Goal: Information Seeking & Learning: Find specific fact

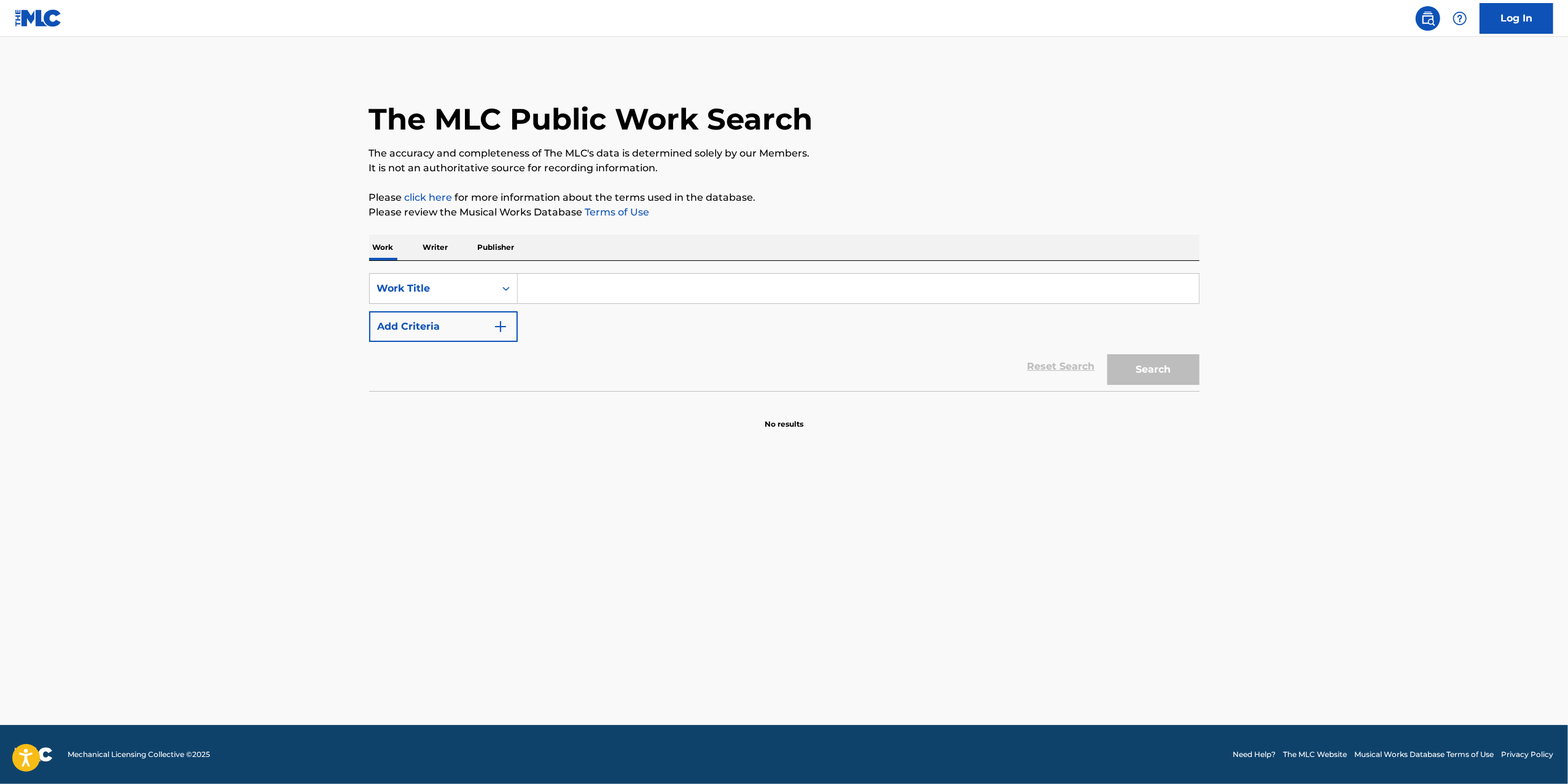
click at [569, 282] on input "Search Form" at bounding box center [858, 288] width 681 height 30
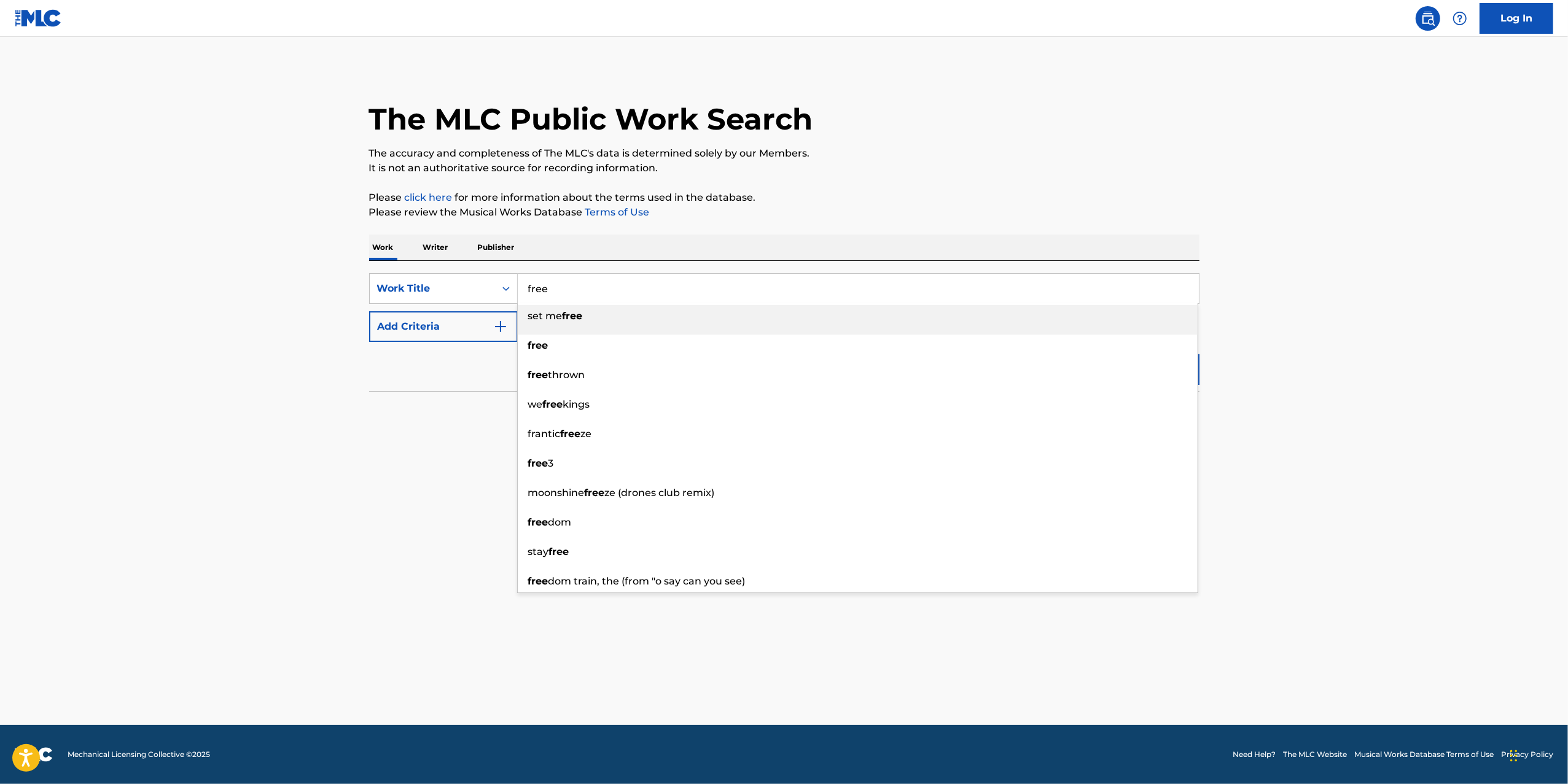
type input "free"
click at [454, 321] on button "Add Criteria" at bounding box center [443, 326] width 148 height 30
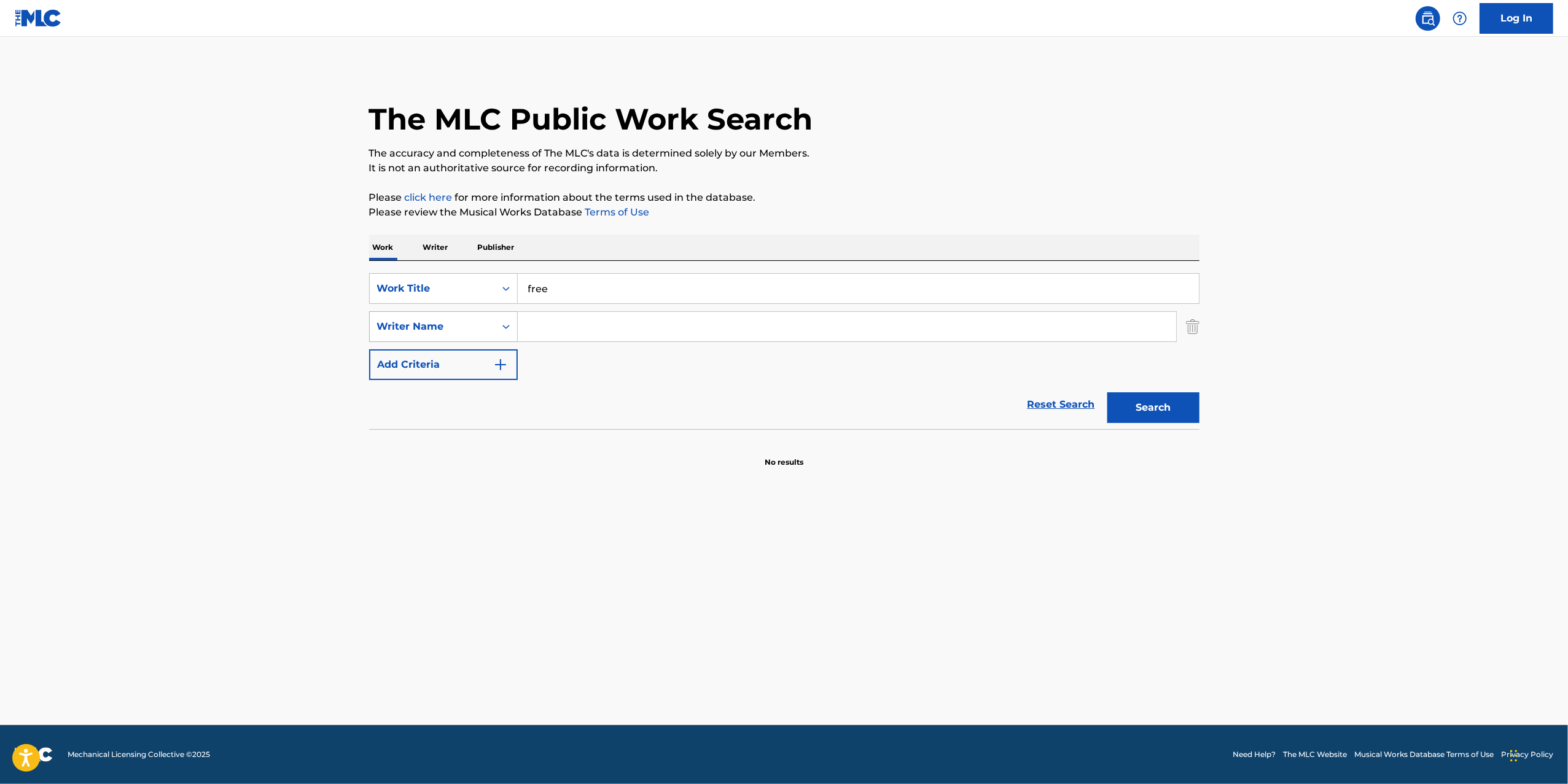
click at [459, 322] on div "Writer Name" at bounding box center [432, 326] width 110 height 14
click at [553, 328] on input "Search Form" at bounding box center [847, 326] width 658 height 30
type input "jenna andrews"
click at [1188, 403] on button "Search" at bounding box center [1153, 408] width 92 height 30
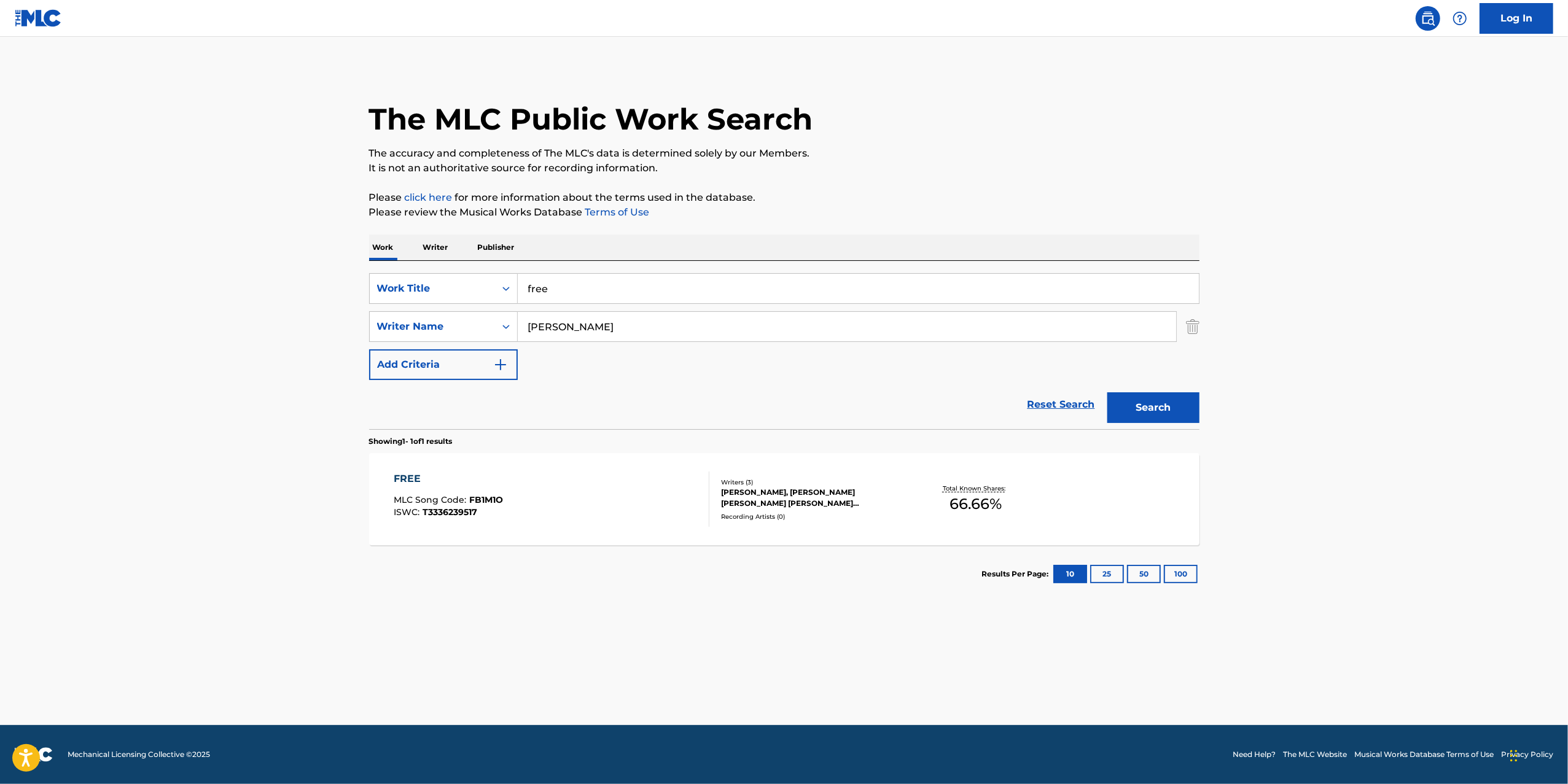
click at [840, 497] on div "MARK SONNENBLICK, STEPHEN ERIC JR KIRK, JENNA LAUREN ANTONIA ELYSE HAMILTON-AND…" at bounding box center [814, 498] width 186 height 22
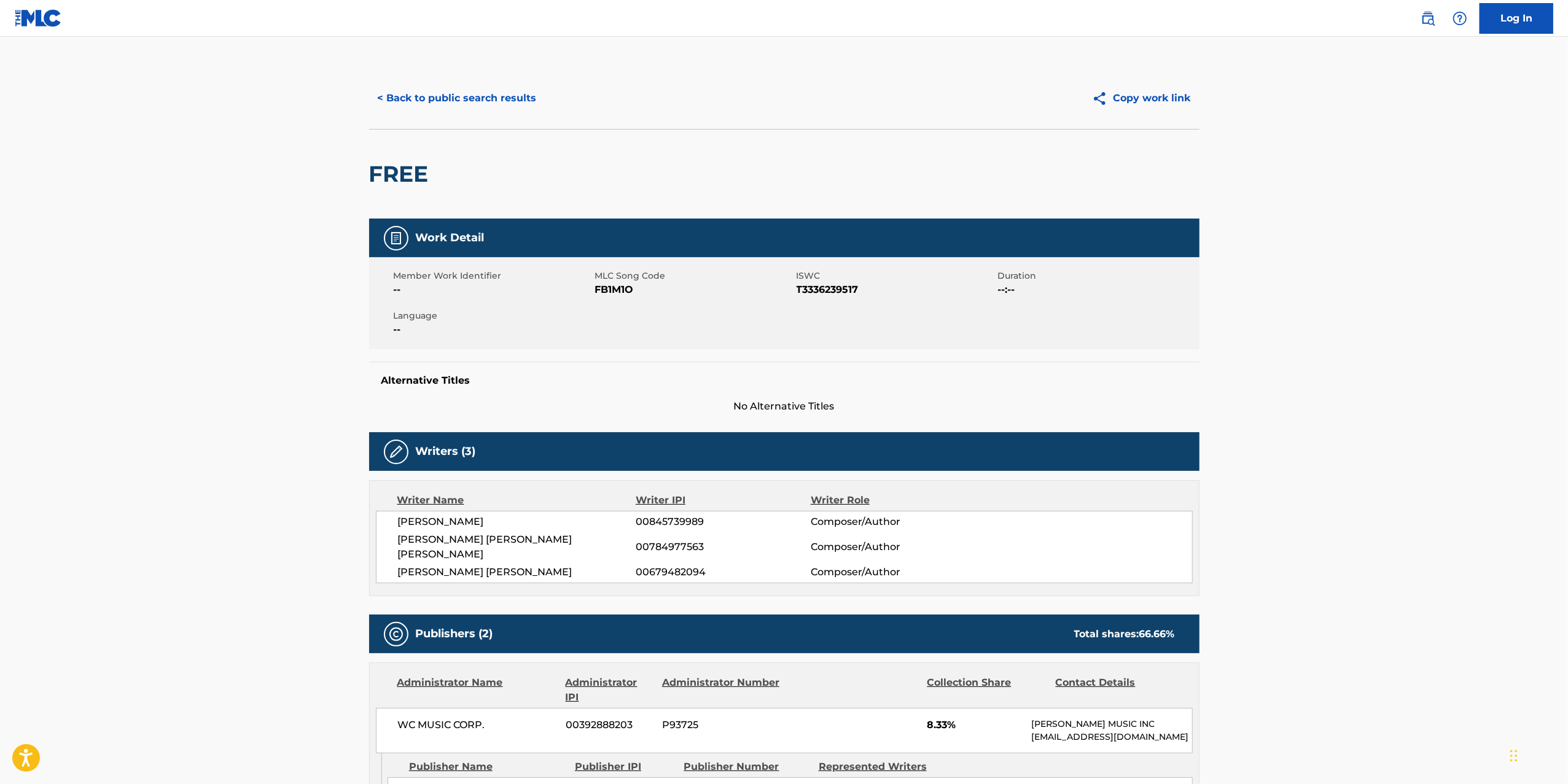
click at [1162, 95] on button "Copy work link" at bounding box center [1141, 98] width 116 height 30
click at [827, 286] on span "T3336239517" at bounding box center [895, 289] width 198 height 14
copy span "T3336239517"
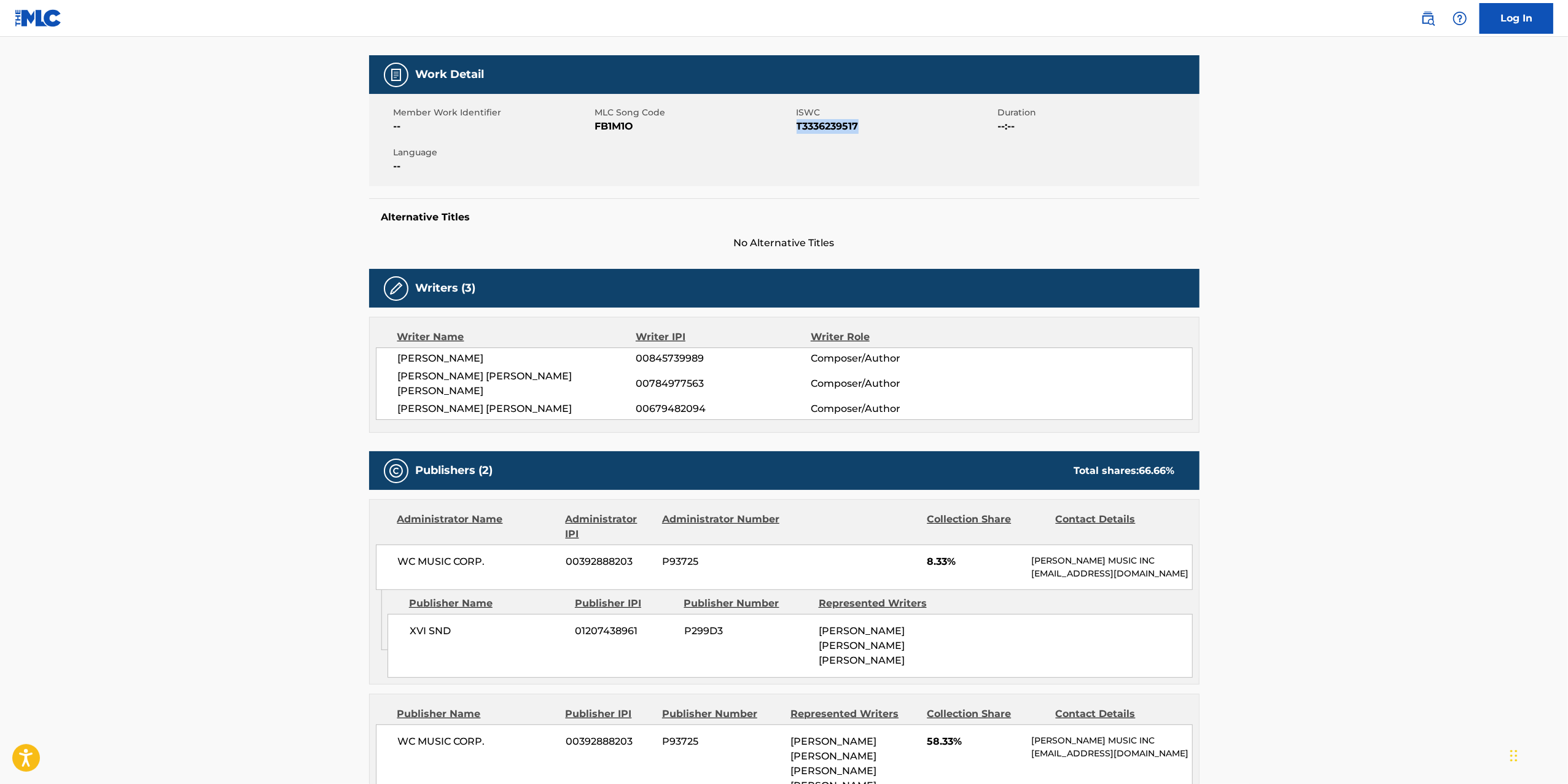
scroll to position [254, 0]
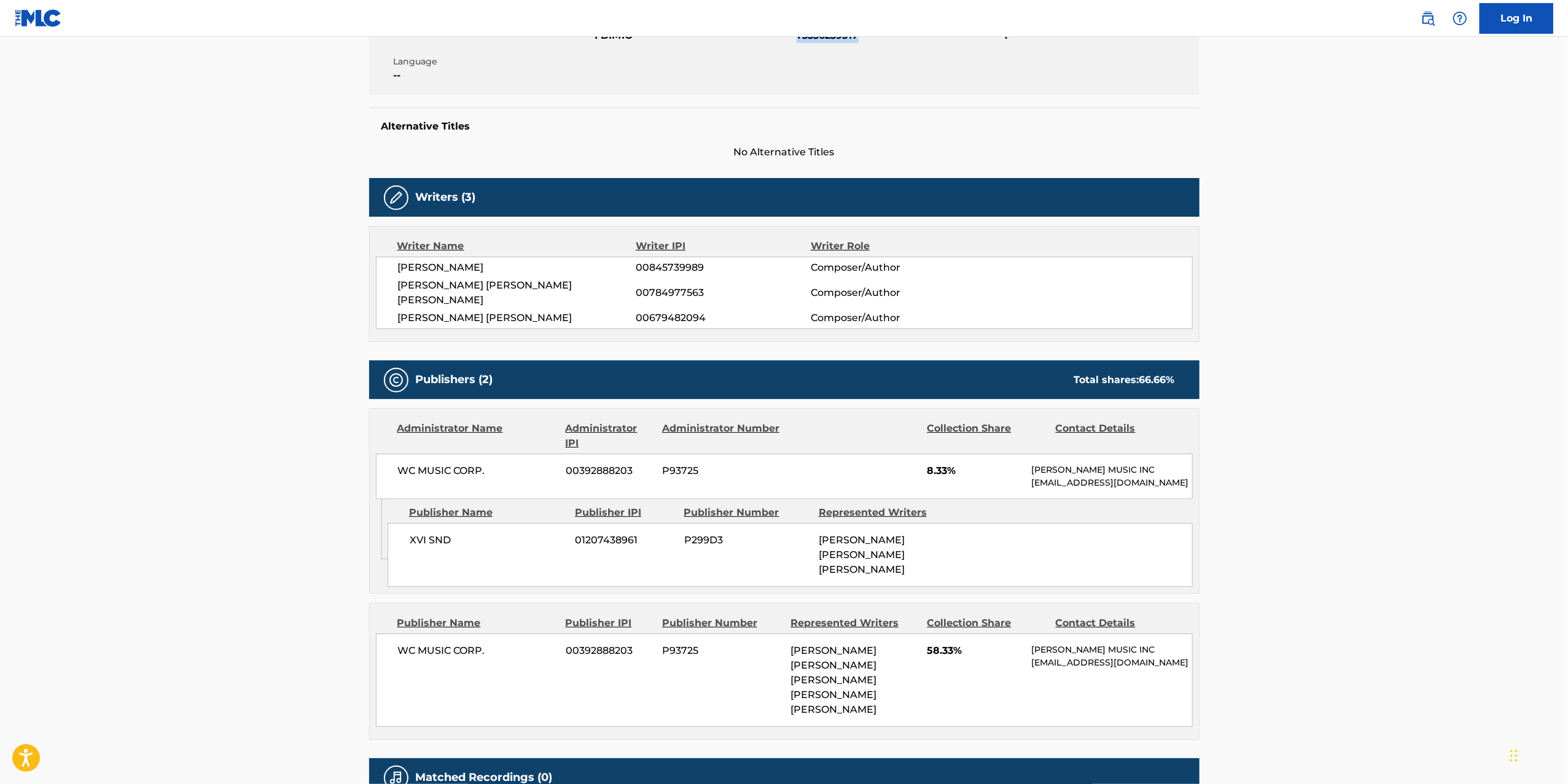
drag, startPoint x: 399, startPoint y: 266, endPoint x: 518, endPoint y: 261, distance: 119.1
click at [518, 261] on span "[PERSON_NAME]" at bounding box center [517, 267] width 238 height 14
copy span "[PERSON_NAME]"
drag, startPoint x: 493, startPoint y: 305, endPoint x: 493, endPoint y: 290, distance: 15.0
click at [489, 311] on span "[PERSON_NAME] [PERSON_NAME]" at bounding box center [517, 317] width 238 height 14
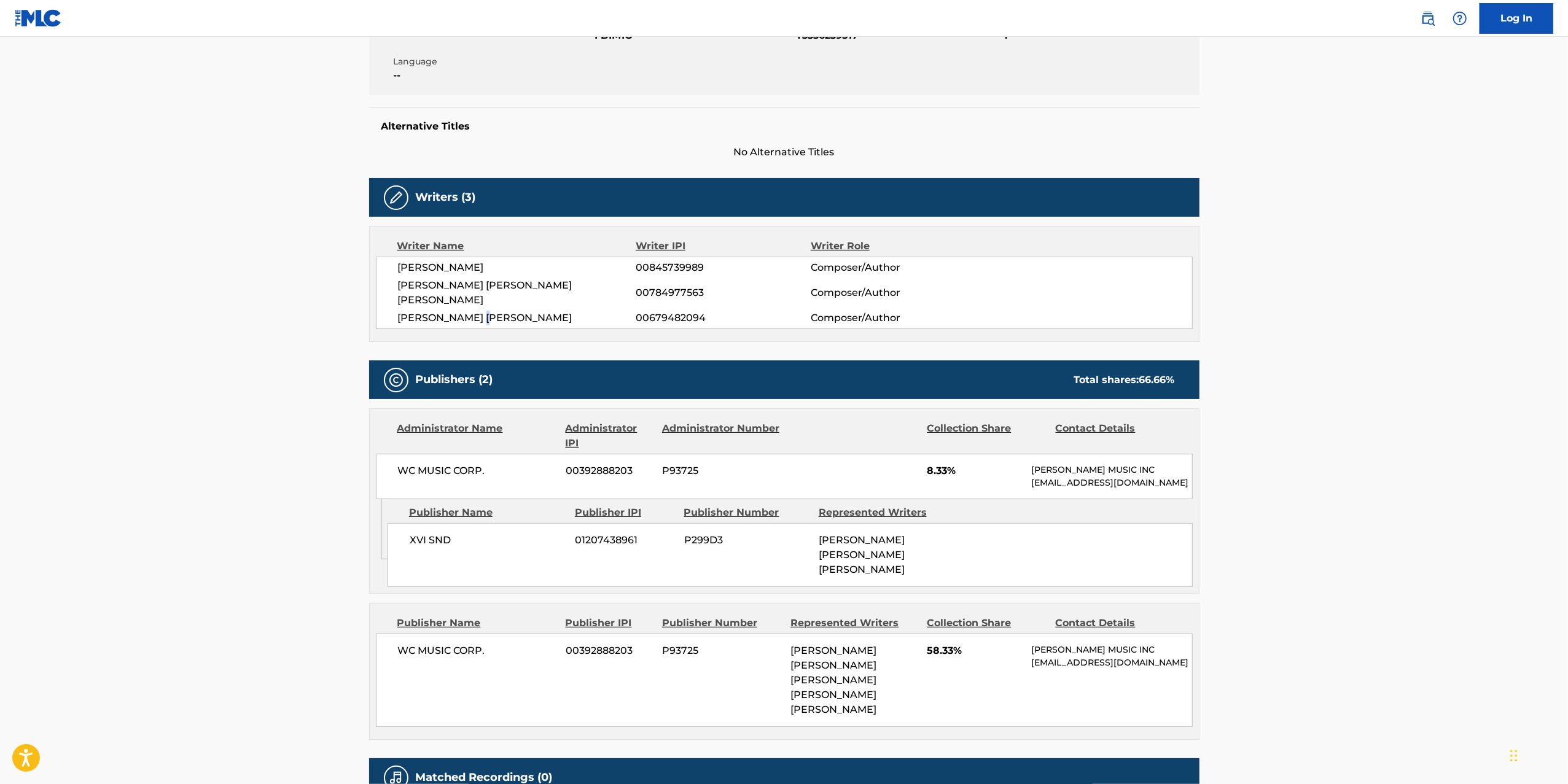
drag, startPoint x: 507, startPoint y: 266, endPoint x: 400, endPoint y: 271, distance: 107.1
click at [400, 271] on span "[PERSON_NAME]" at bounding box center [517, 267] width 238 height 14
copy span "[PERSON_NAME]"
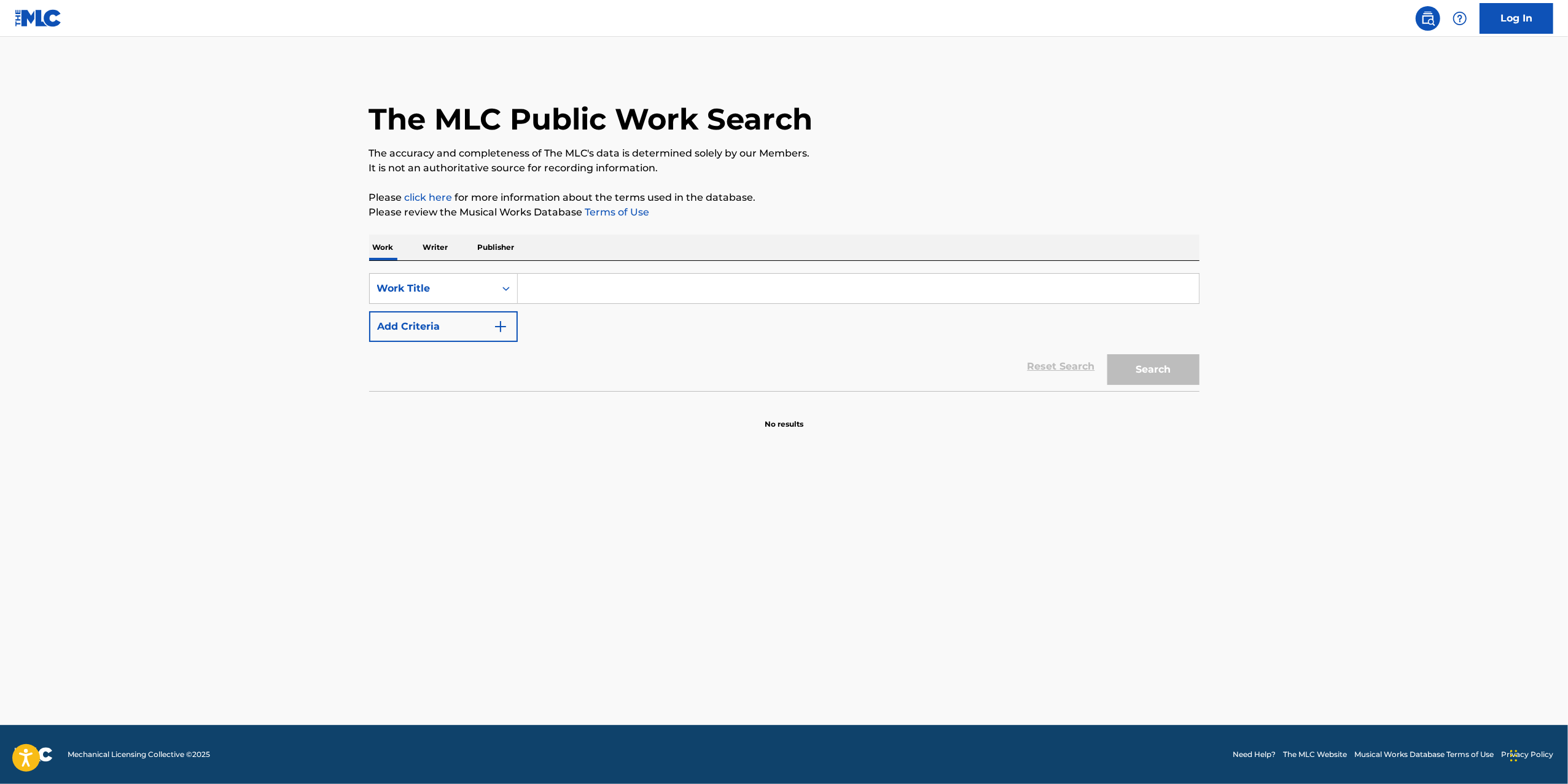
click at [447, 254] on p "Writer" at bounding box center [435, 247] width 32 height 26
click at [622, 295] on input "Search Form" at bounding box center [858, 288] width 681 height 30
paste input "[PERSON_NAME]"
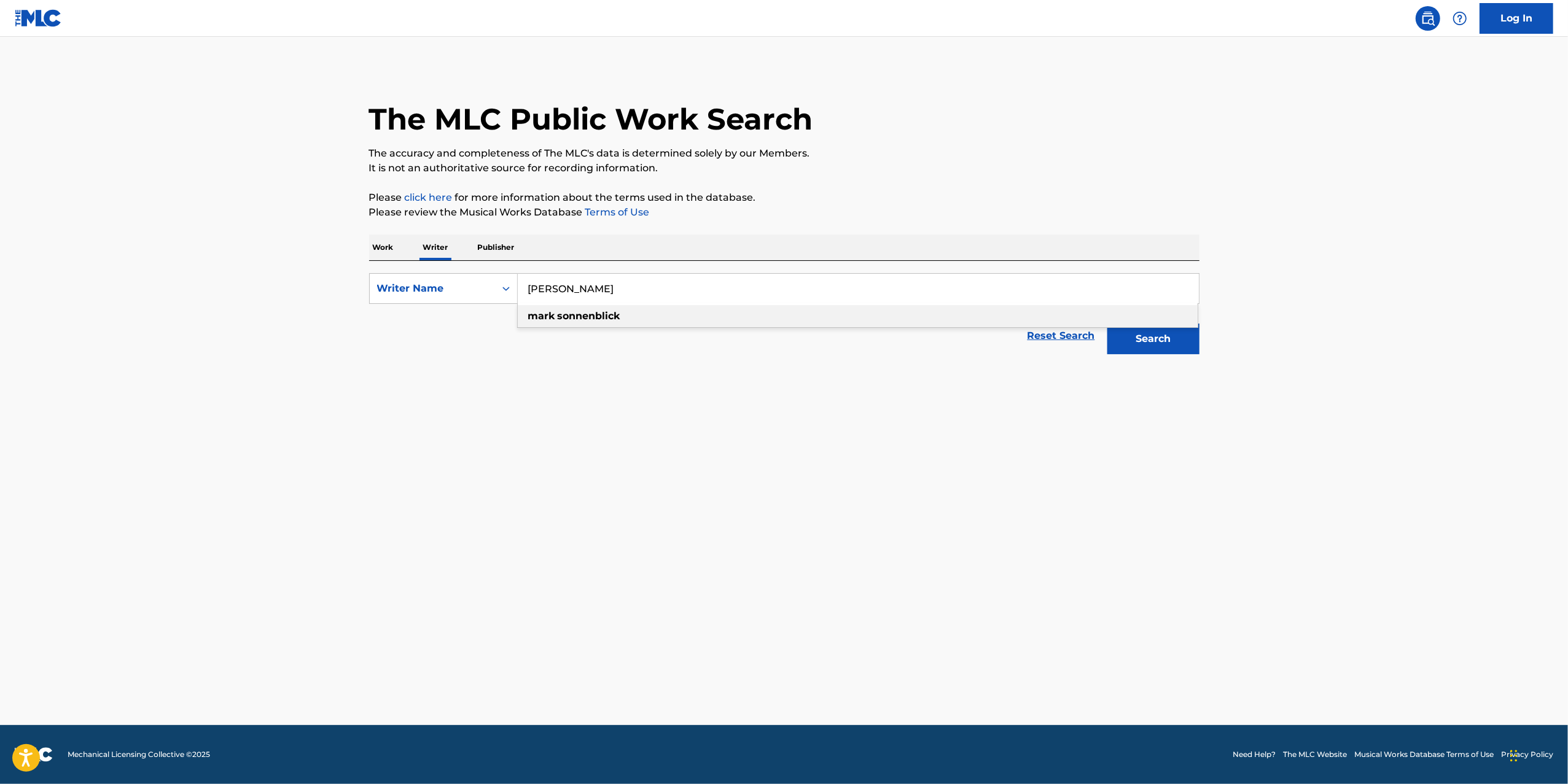
click at [690, 314] on div "mark sonnenblick" at bounding box center [857, 316] width 680 height 22
type input "mark sonnenblick"
click at [1124, 343] on button "Search" at bounding box center [1153, 339] width 92 height 30
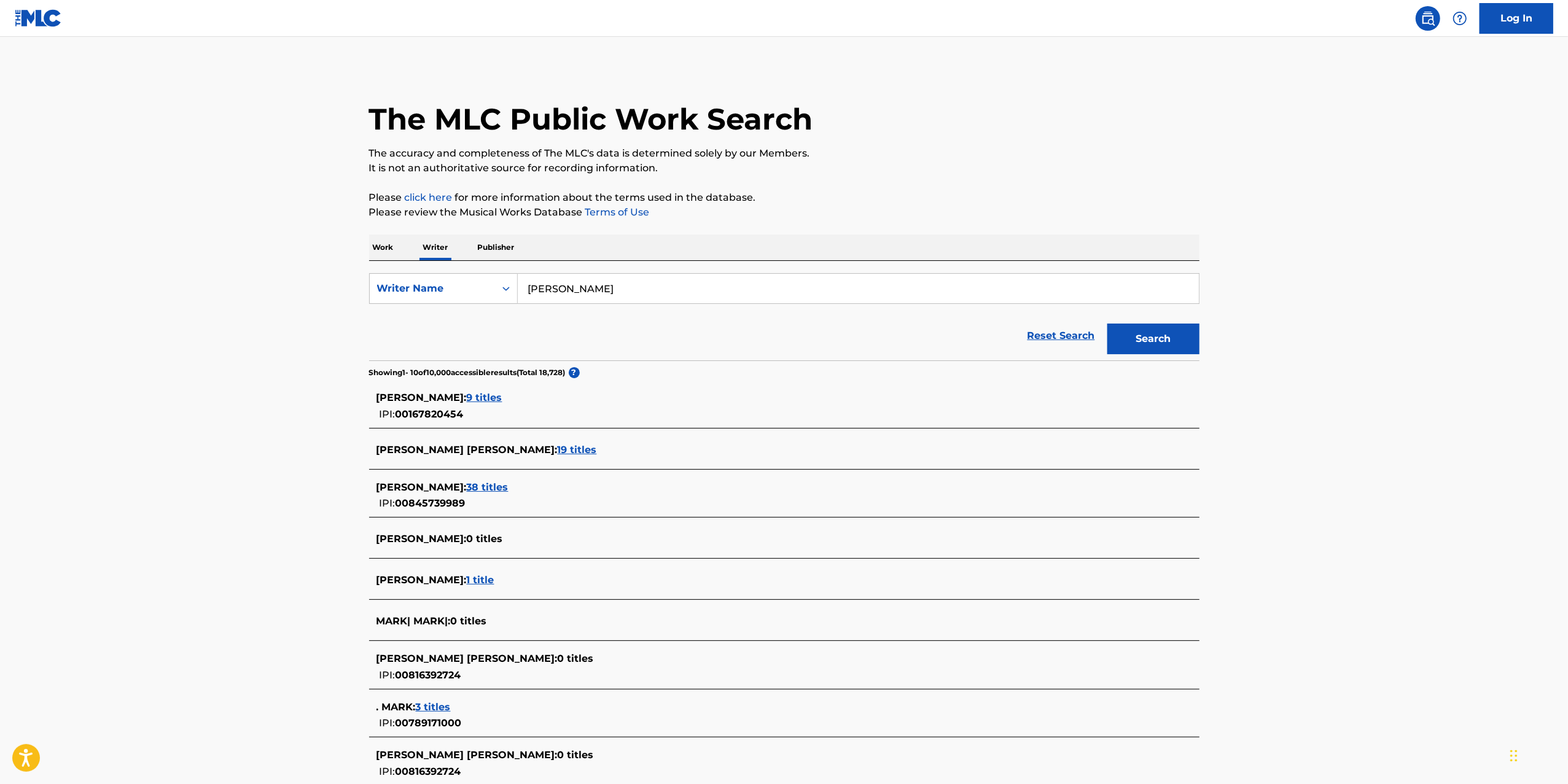
click at [505, 483] on span "38 titles" at bounding box center [487, 487] width 42 height 12
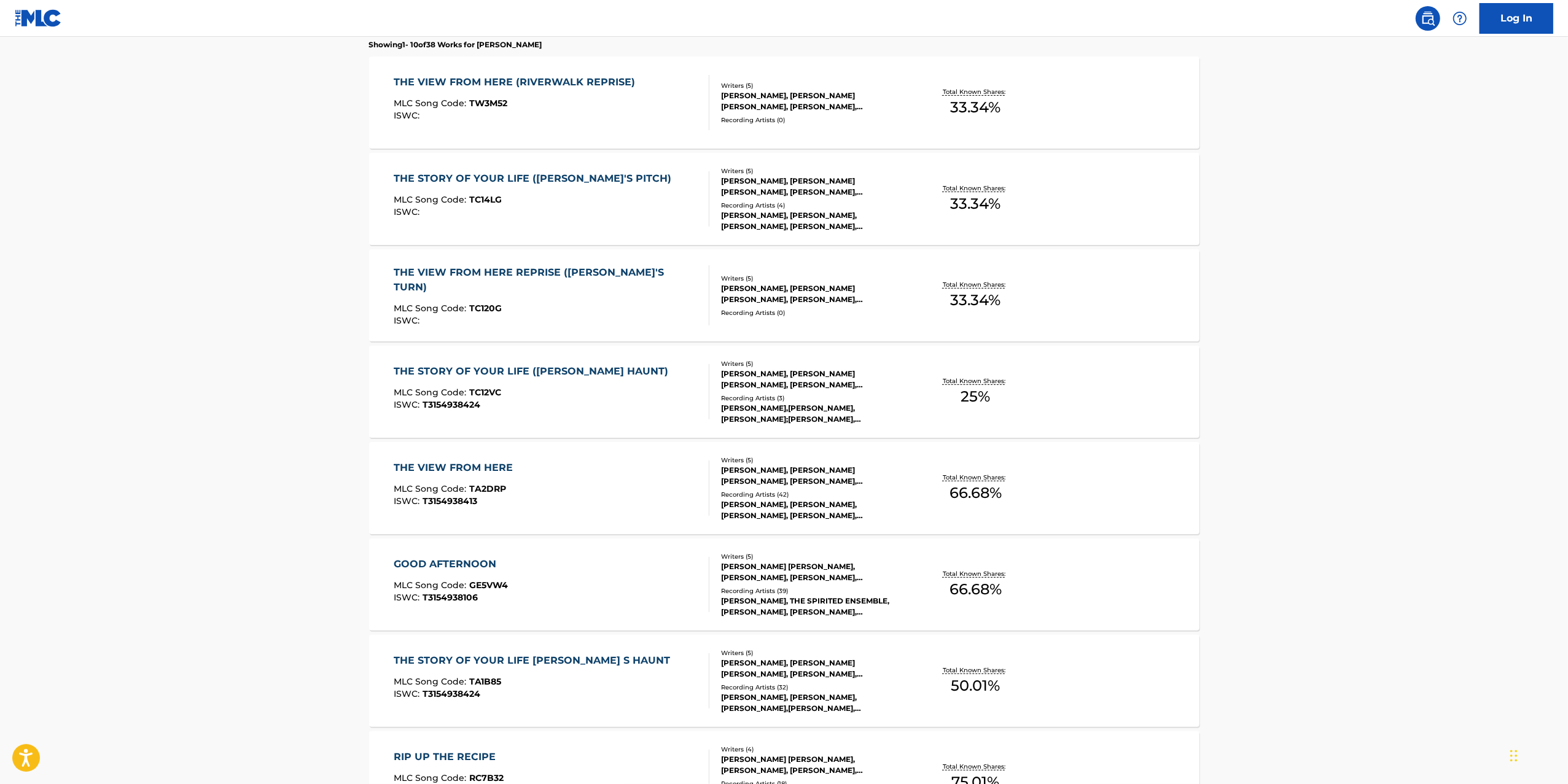
scroll to position [720, 0]
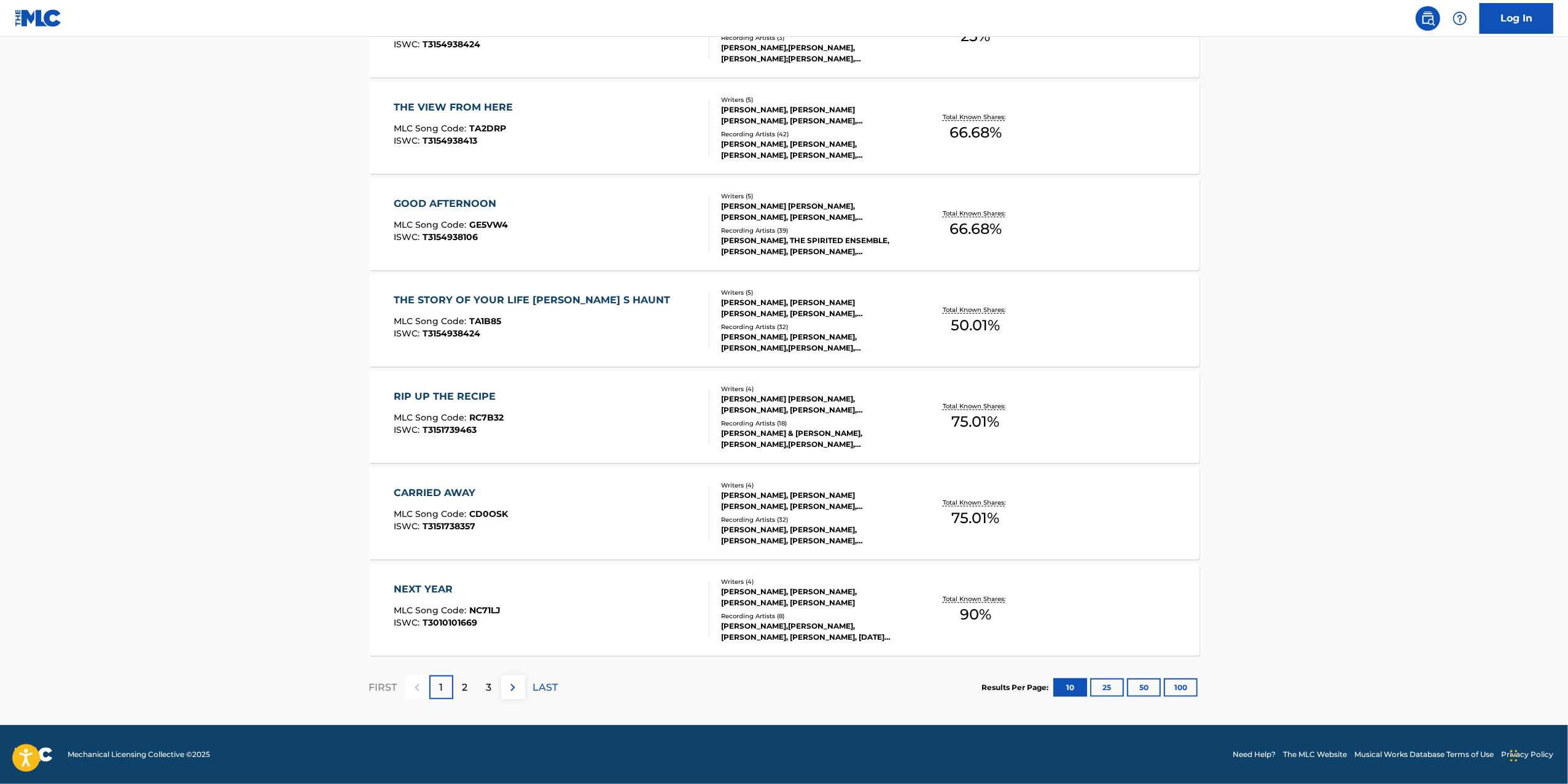
click at [659, 595] on div "NEXT YEAR MLC Song Code : NC71LJ ISWC : T3010101669" at bounding box center [551, 610] width 315 height 55
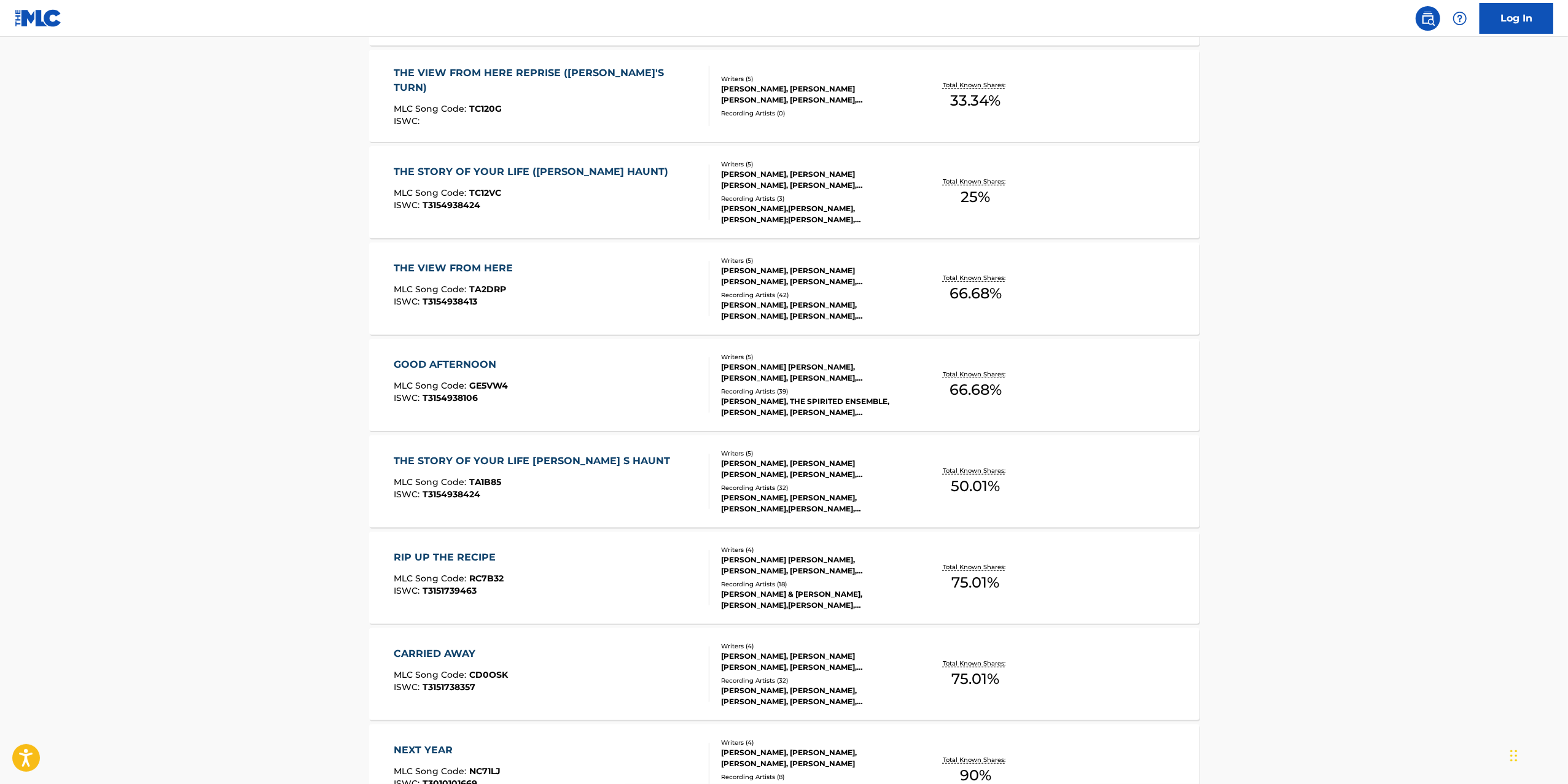
scroll to position [696, 0]
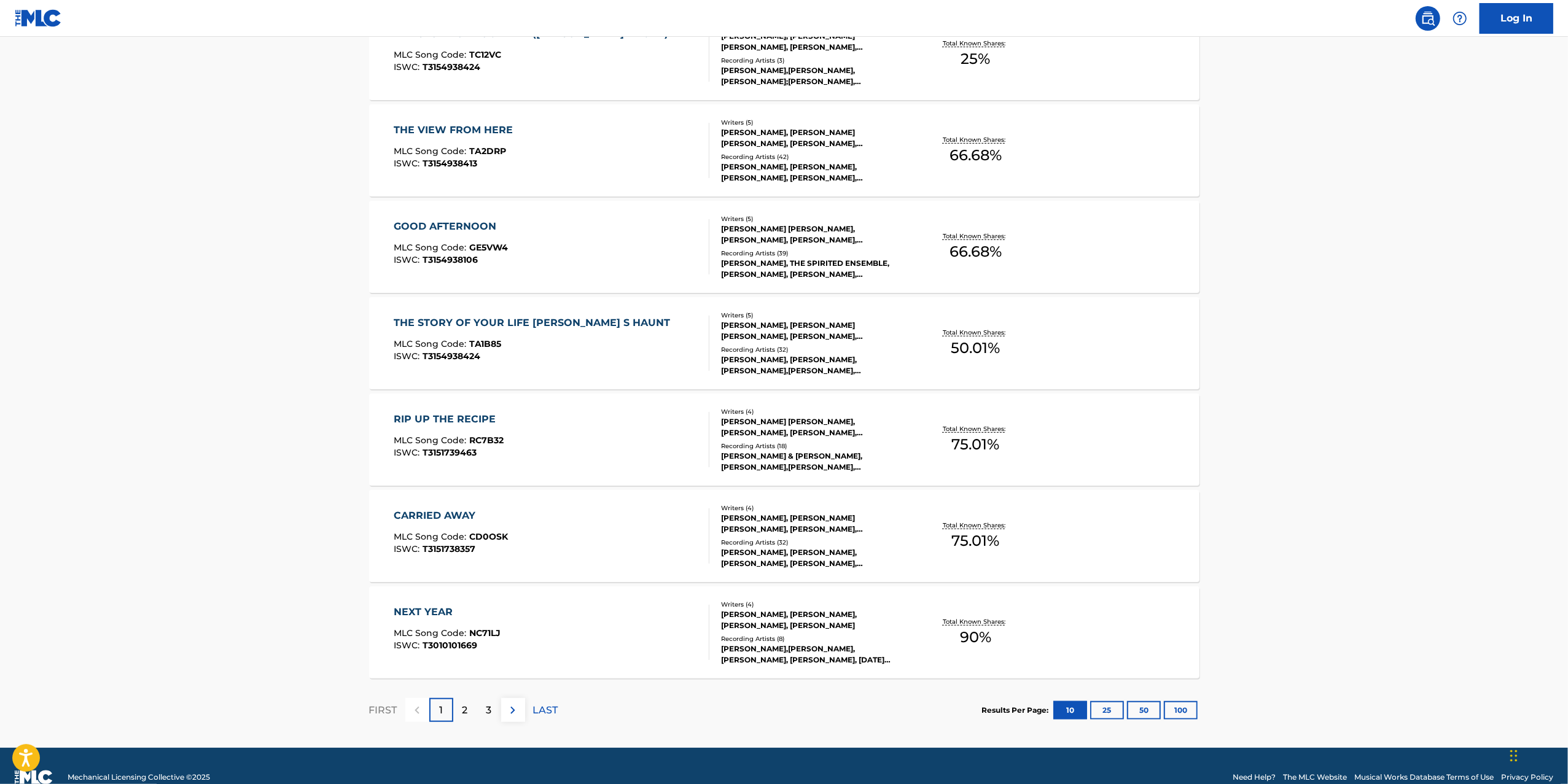
click at [1180, 710] on button "100" at bounding box center [1180, 710] width 34 height 19
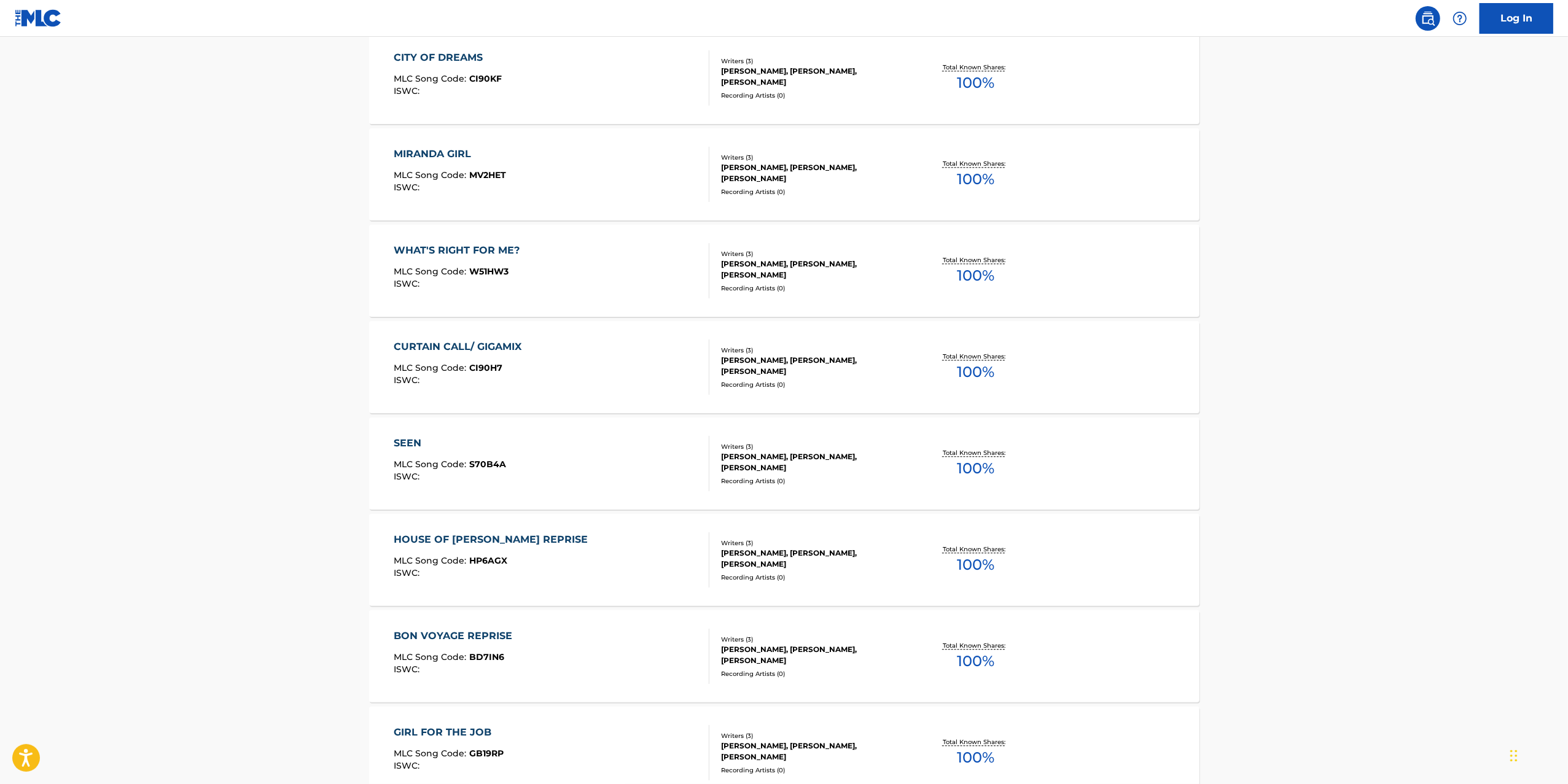
scroll to position [3413, 0]
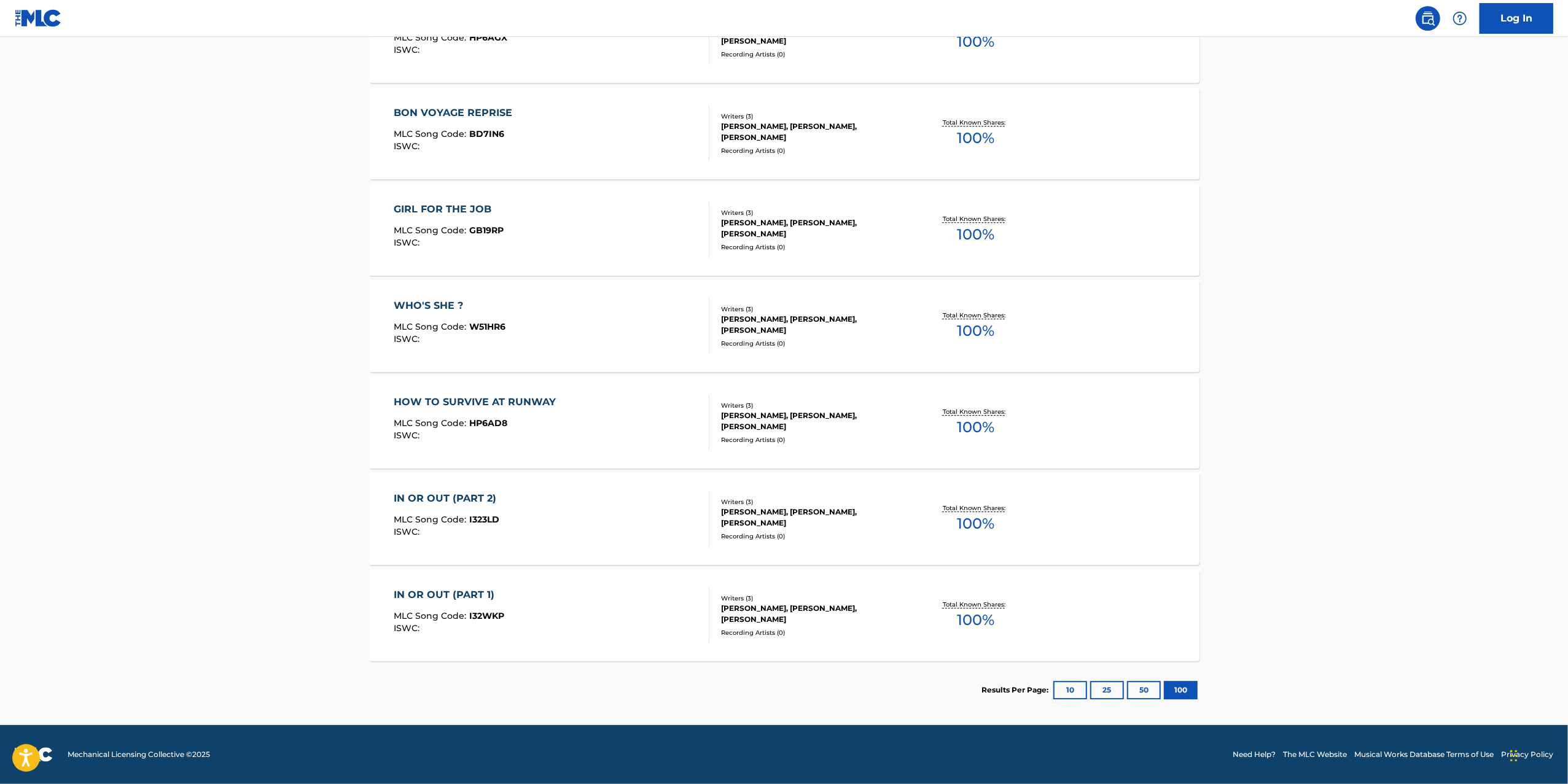
click at [573, 609] on div "IN OR OUT (PART 1) MLC Song Code : I32WKP ISWC :" at bounding box center [551, 616] width 315 height 55
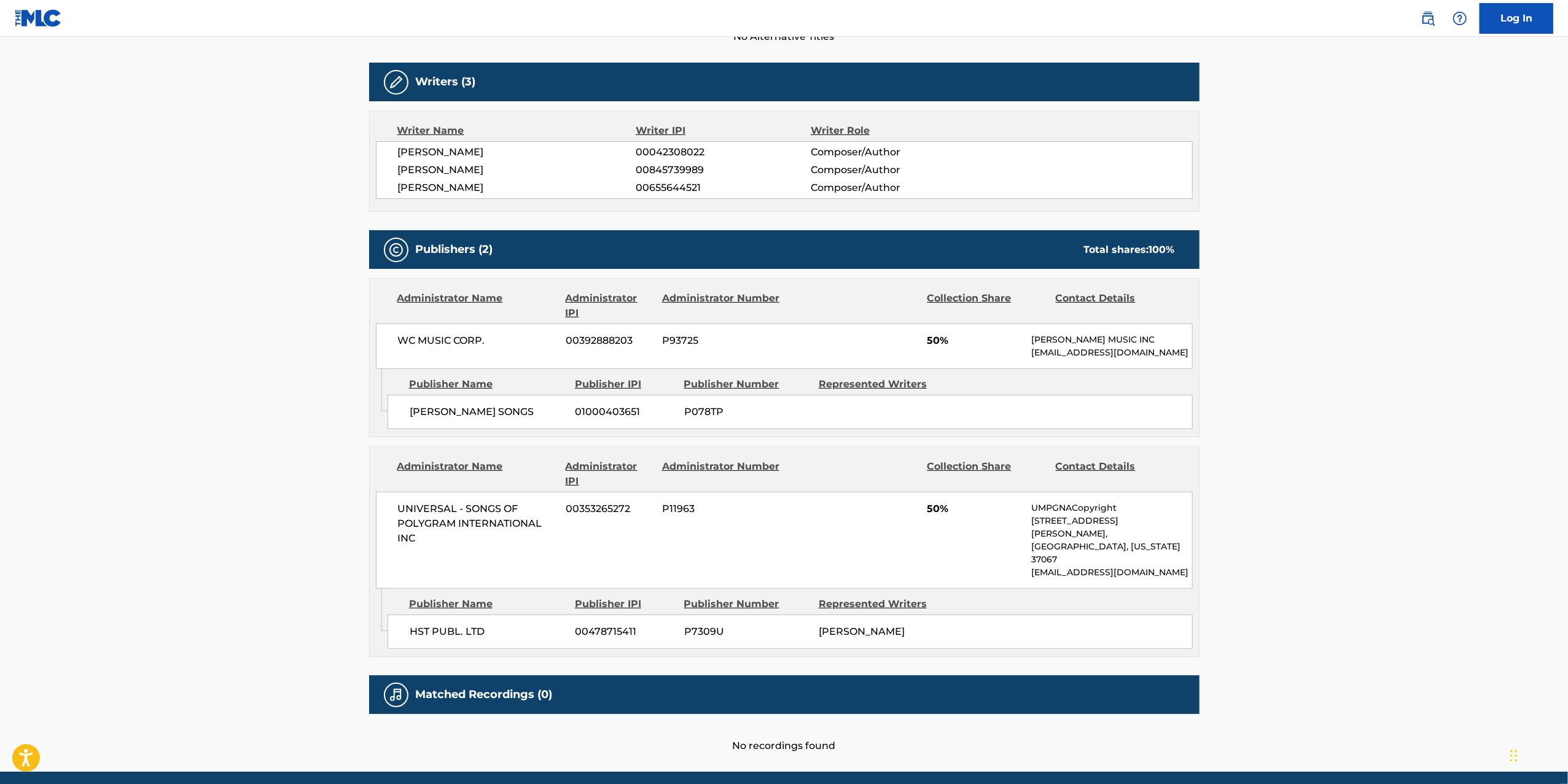
scroll to position [349, 0]
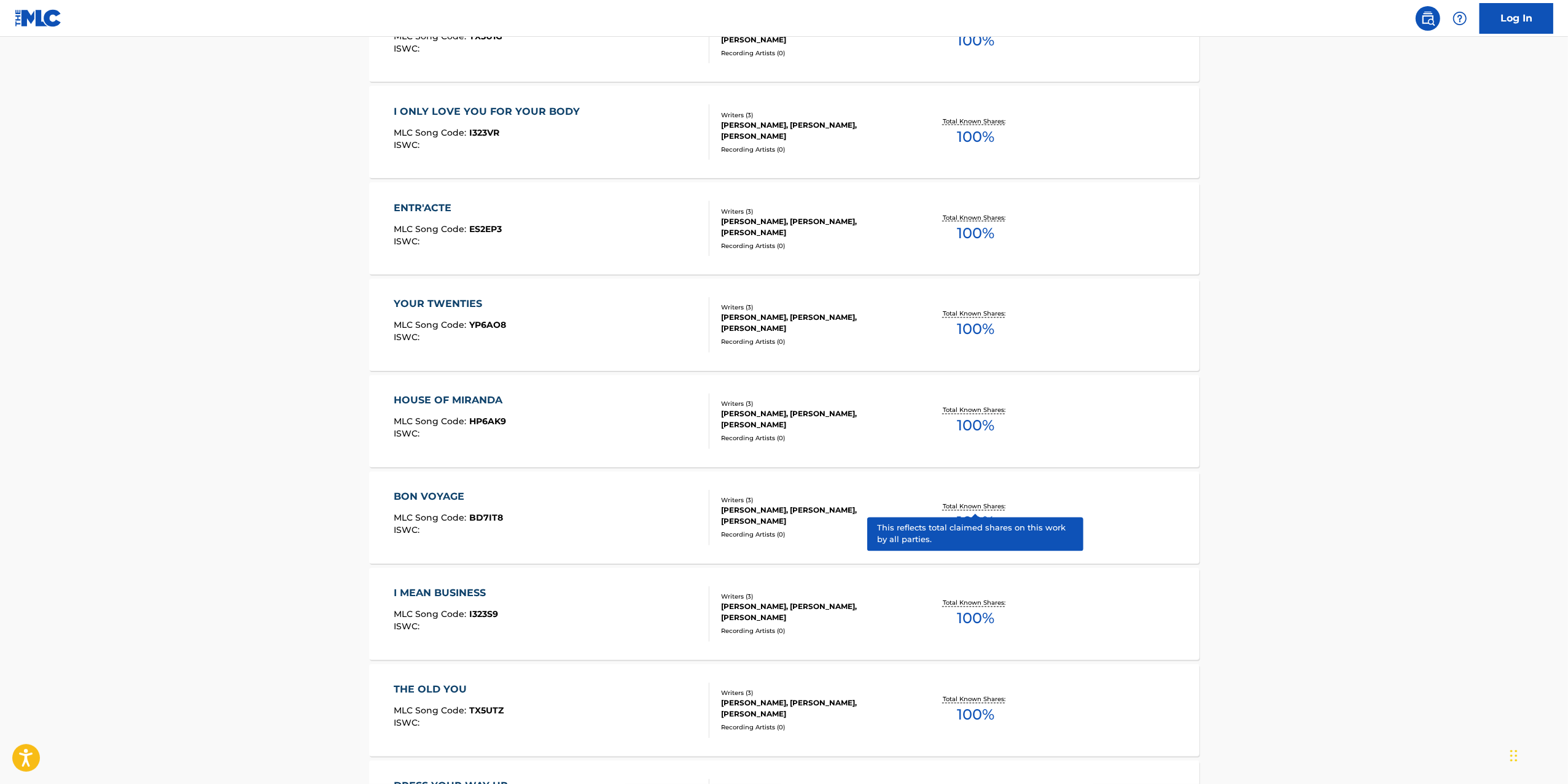
scroll to position [2519, 0]
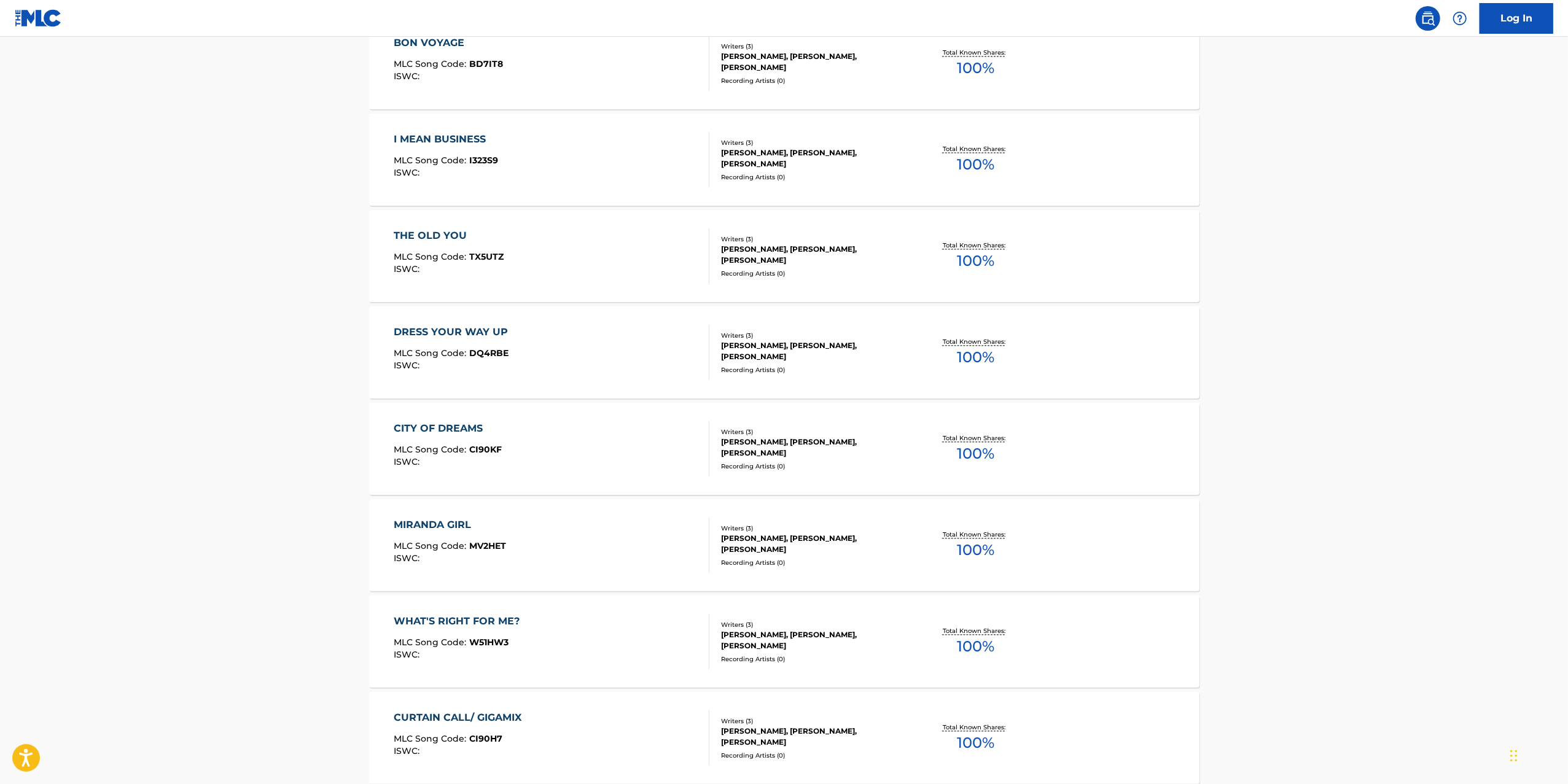
click at [609, 451] on div "CITY OF DREAMS MLC Song Code : CI90KF ISWC :" at bounding box center [551, 449] width 315 height 55
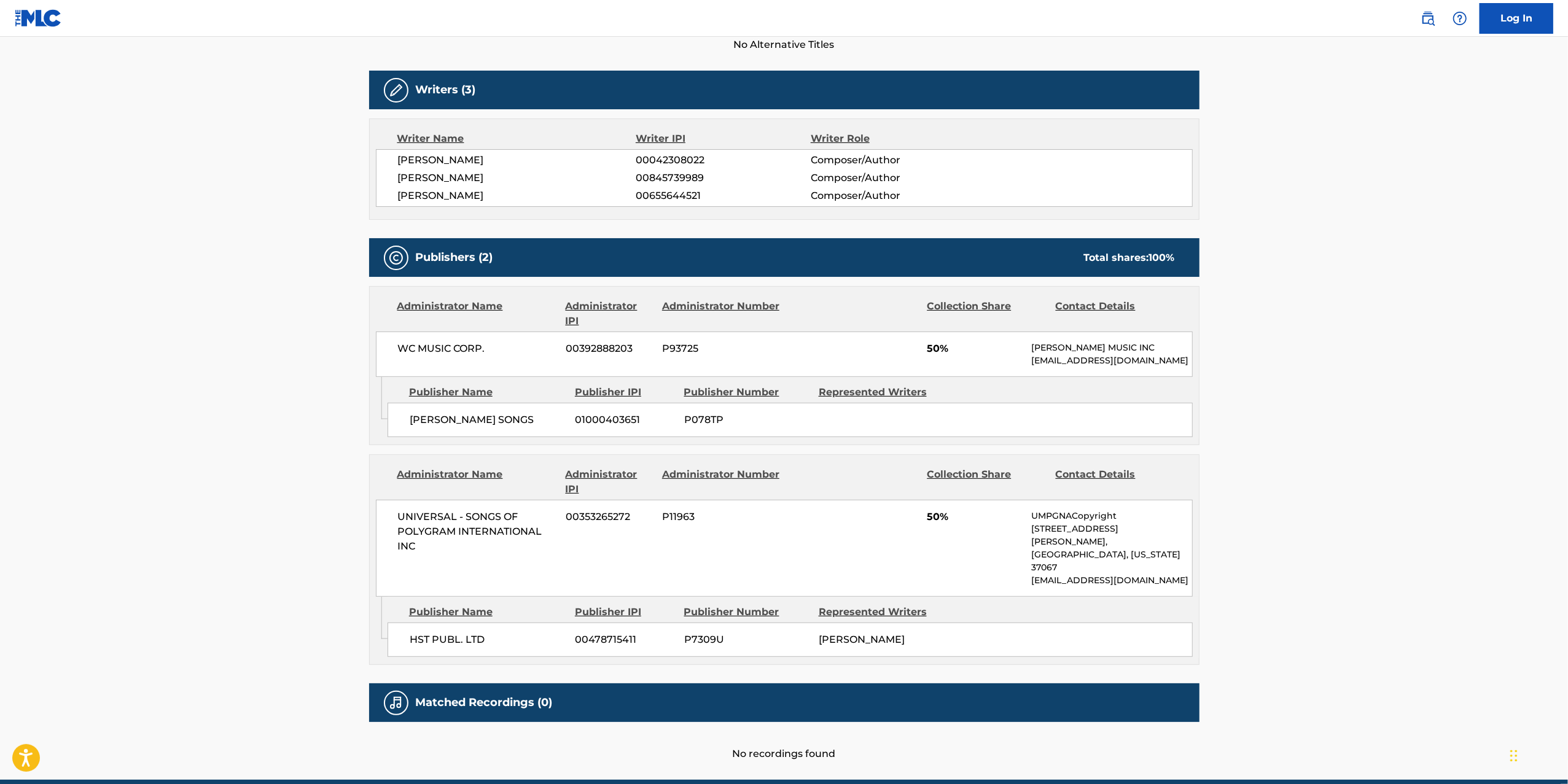
scroll to position [351, 0]
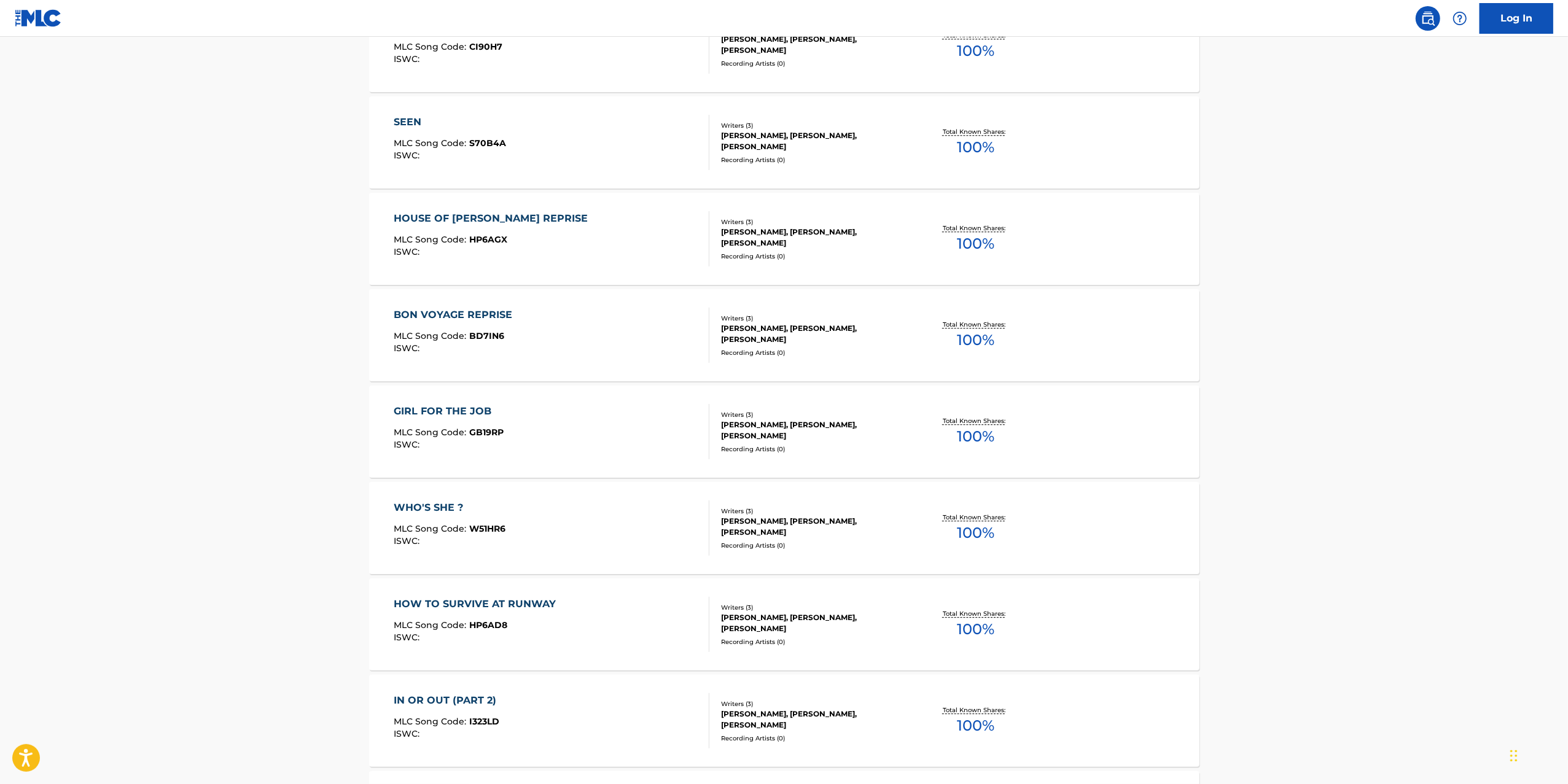
scroll to position [3413, 0]
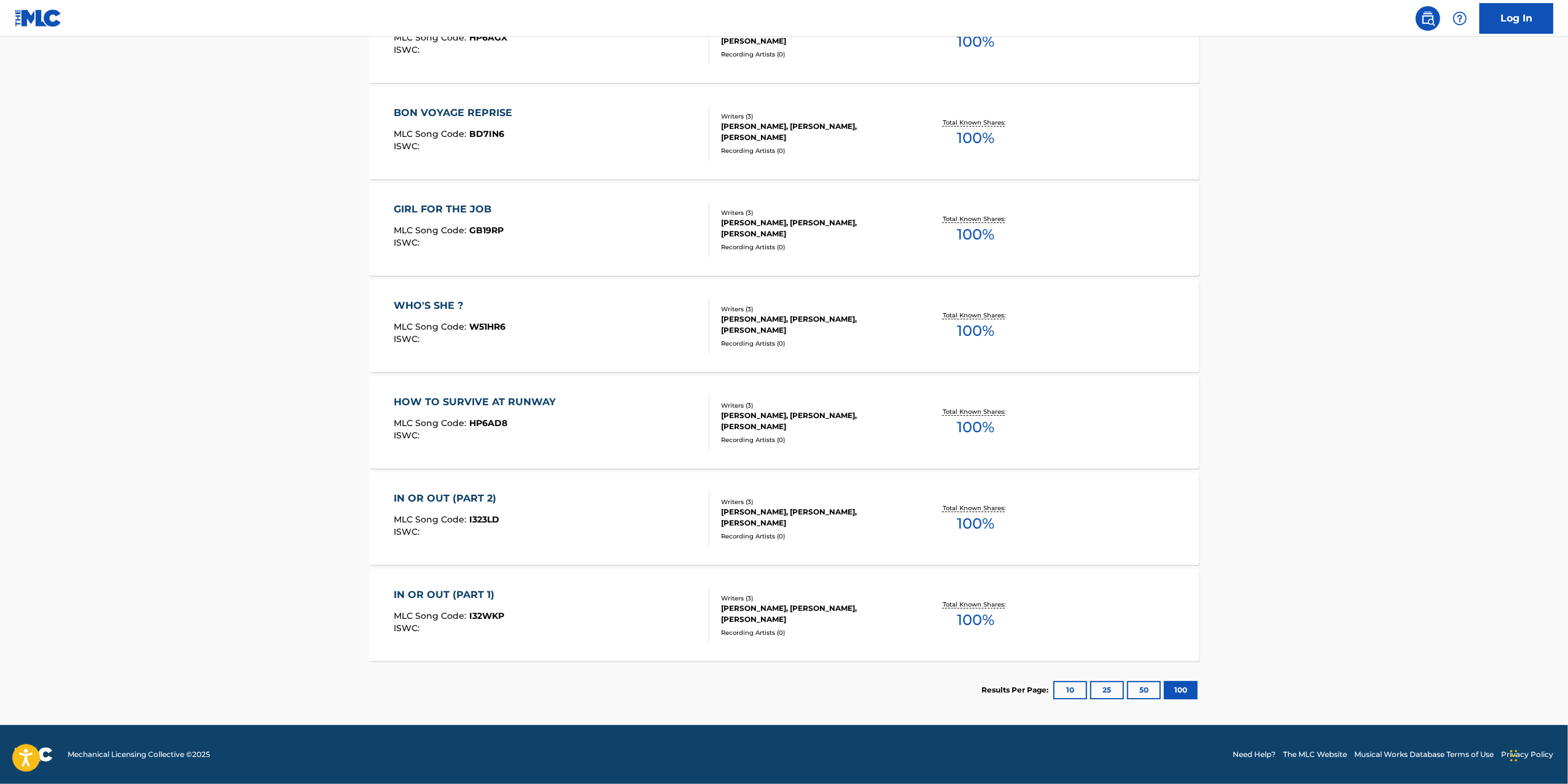
click at [629, 280] on div "WHO'S SHE ? MLC Song Code : W51HR6 ISWC : Writers ( 3 ) ELTON JOHN, MARK SONNEN…" at bounding box center [784, 326] width 830 height 92
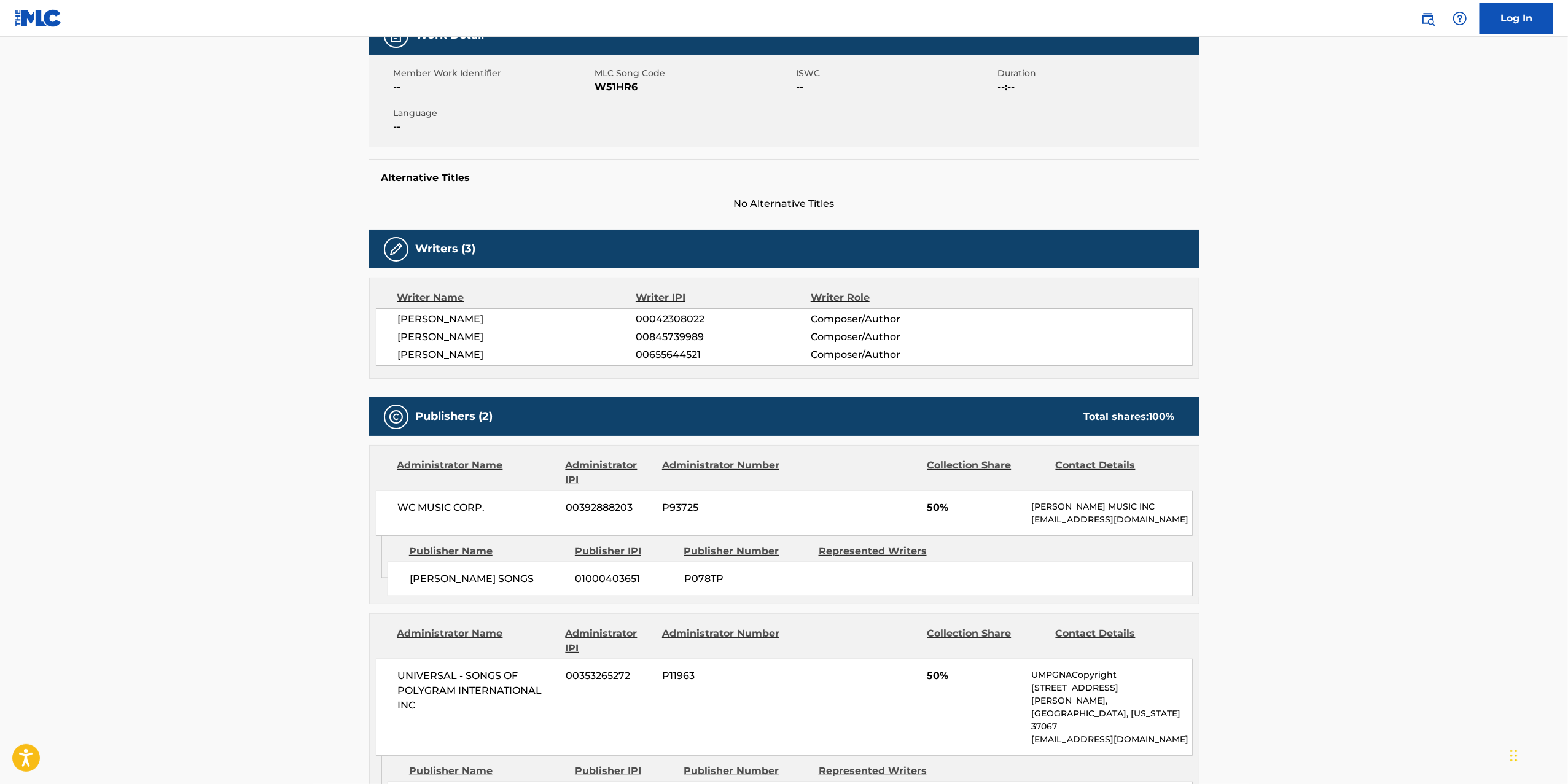
scroll to position [406, 0]
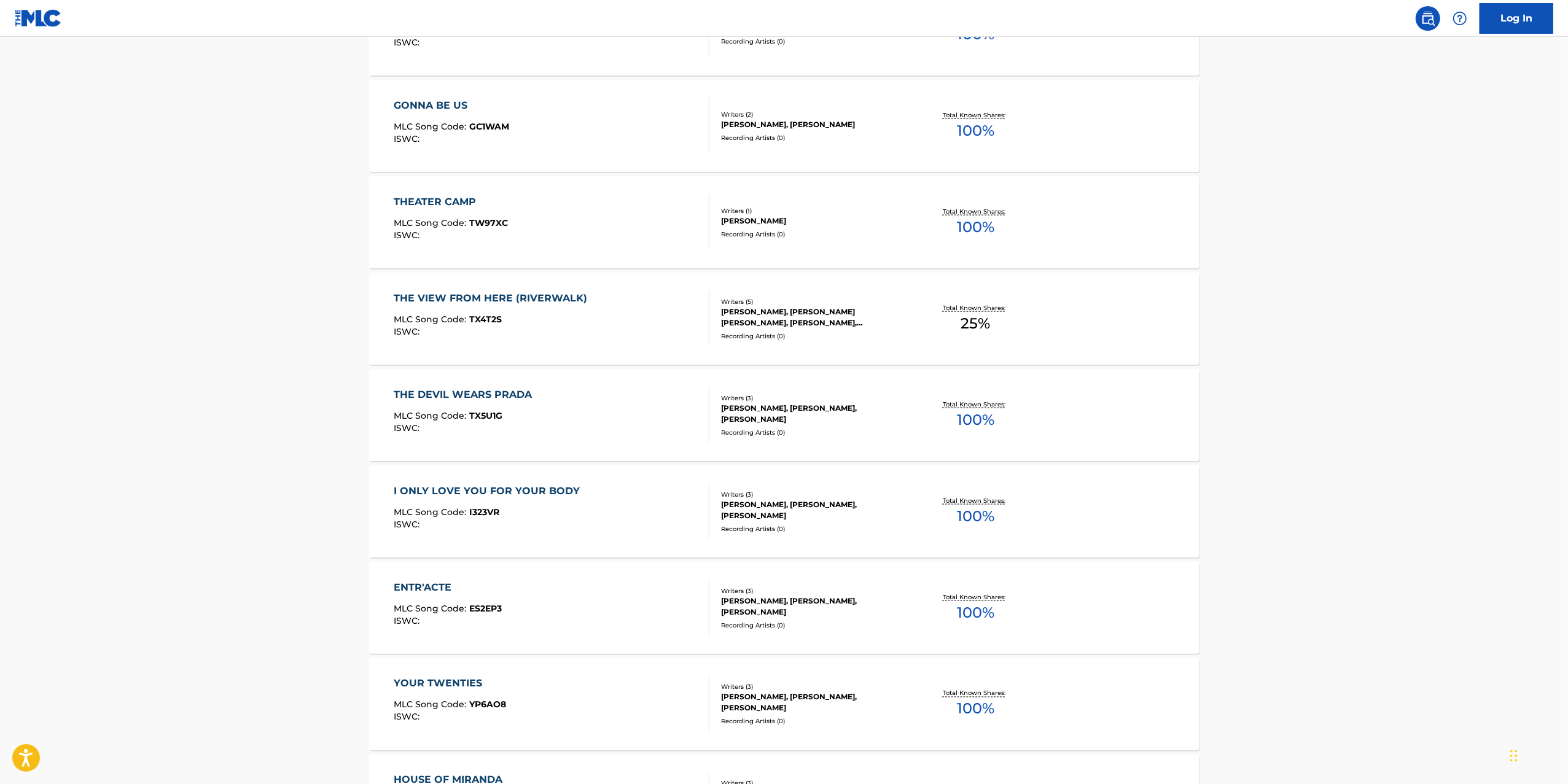
scroll to position [1340, 0]
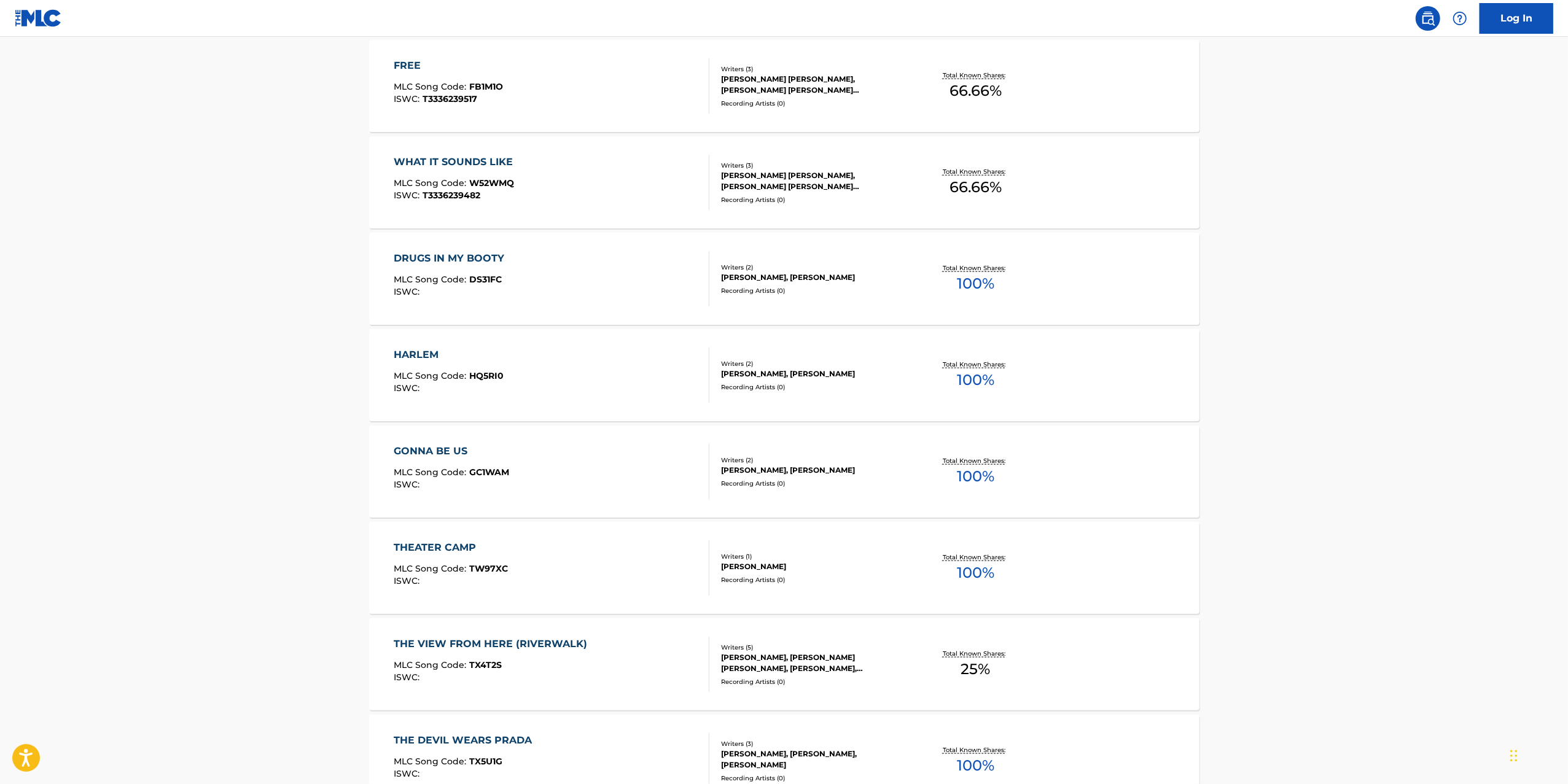
click at [839, 198] on div "Recording Artists ( 0 )" at bounding box center [814, 199] width 186 height 9
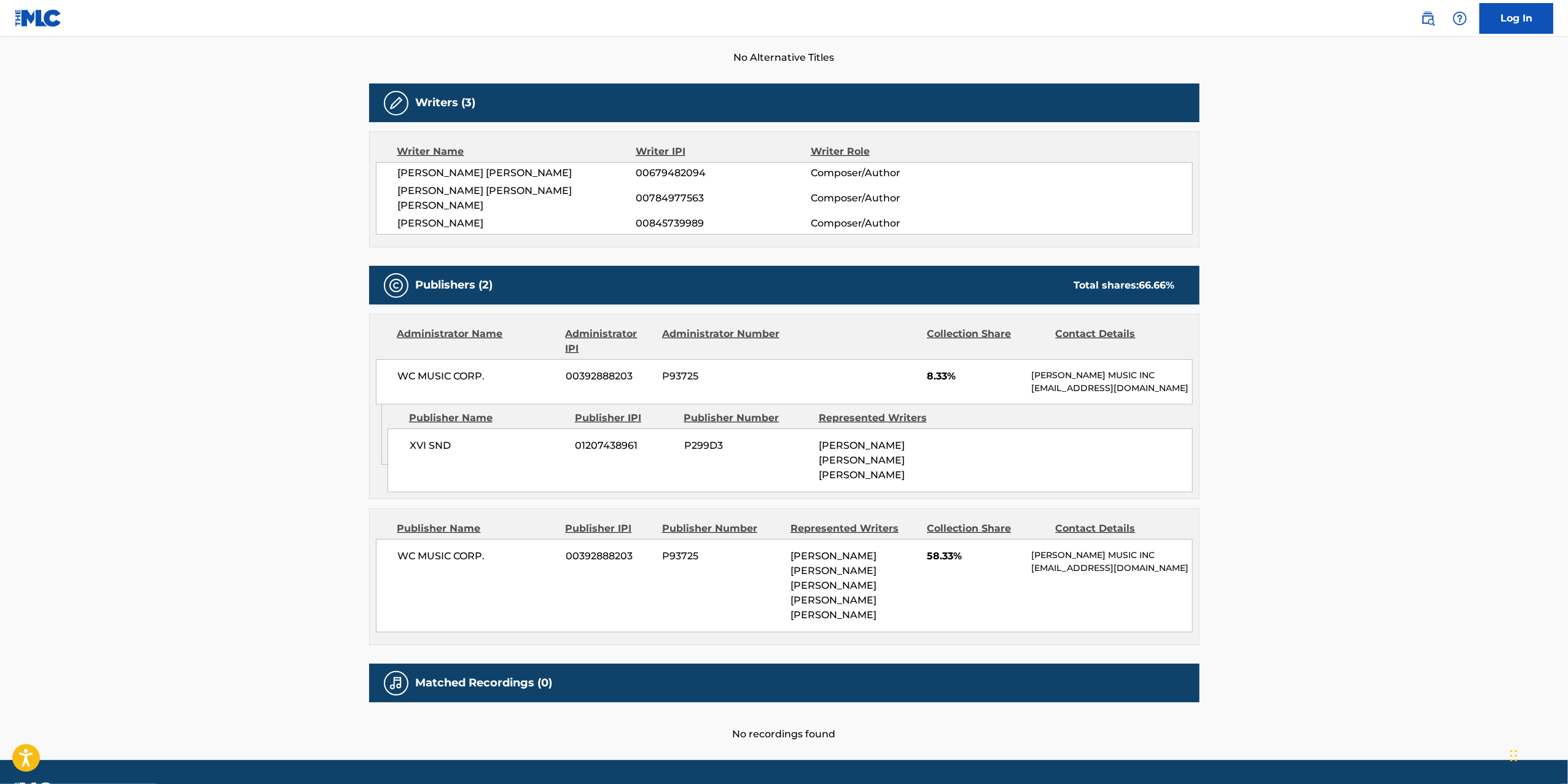
scroll to position [359, 0]
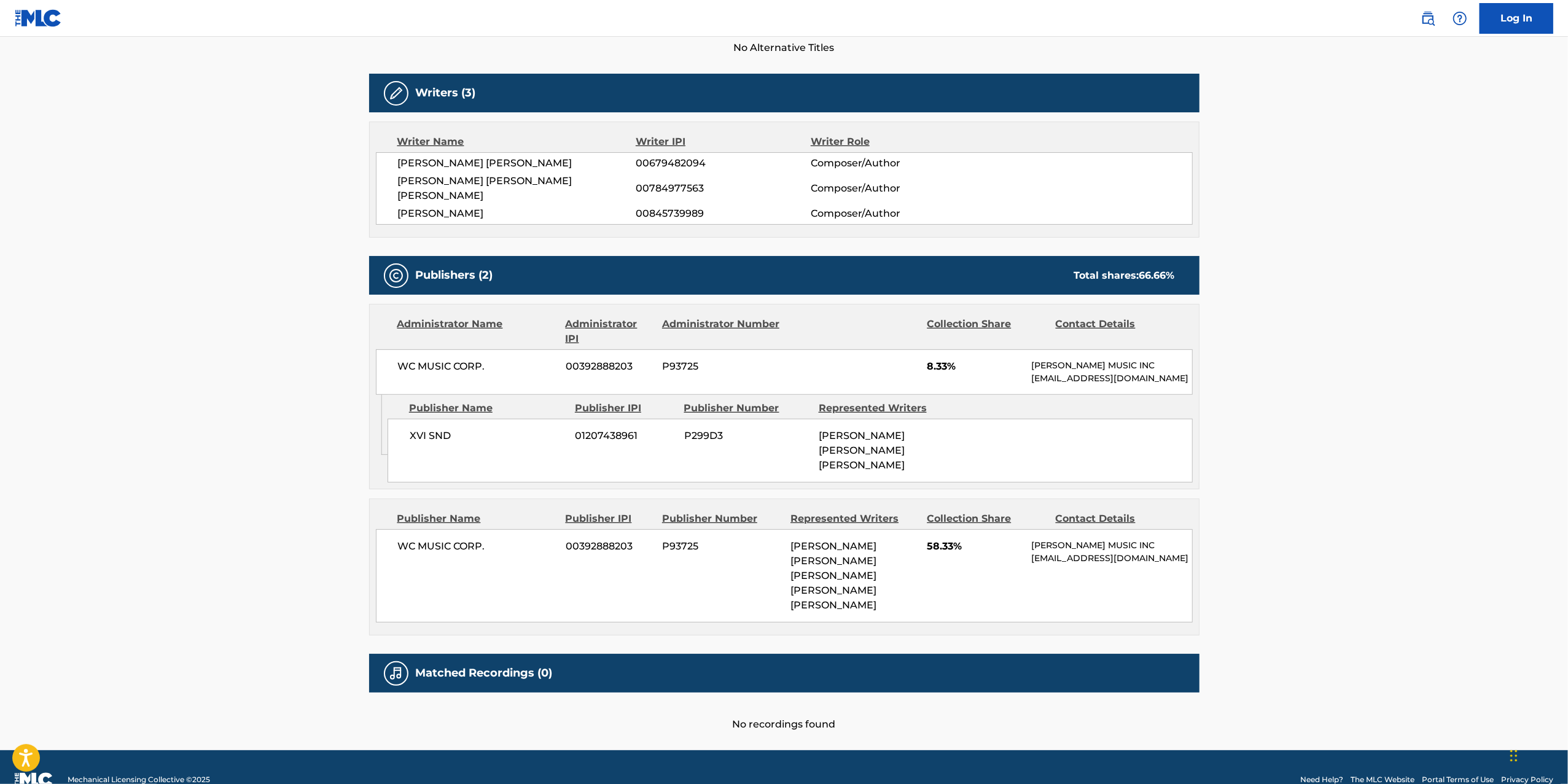
click at [459, 209] on span "[PERSON_NAME]" at bounding box center [517, 213] width 238 height 14
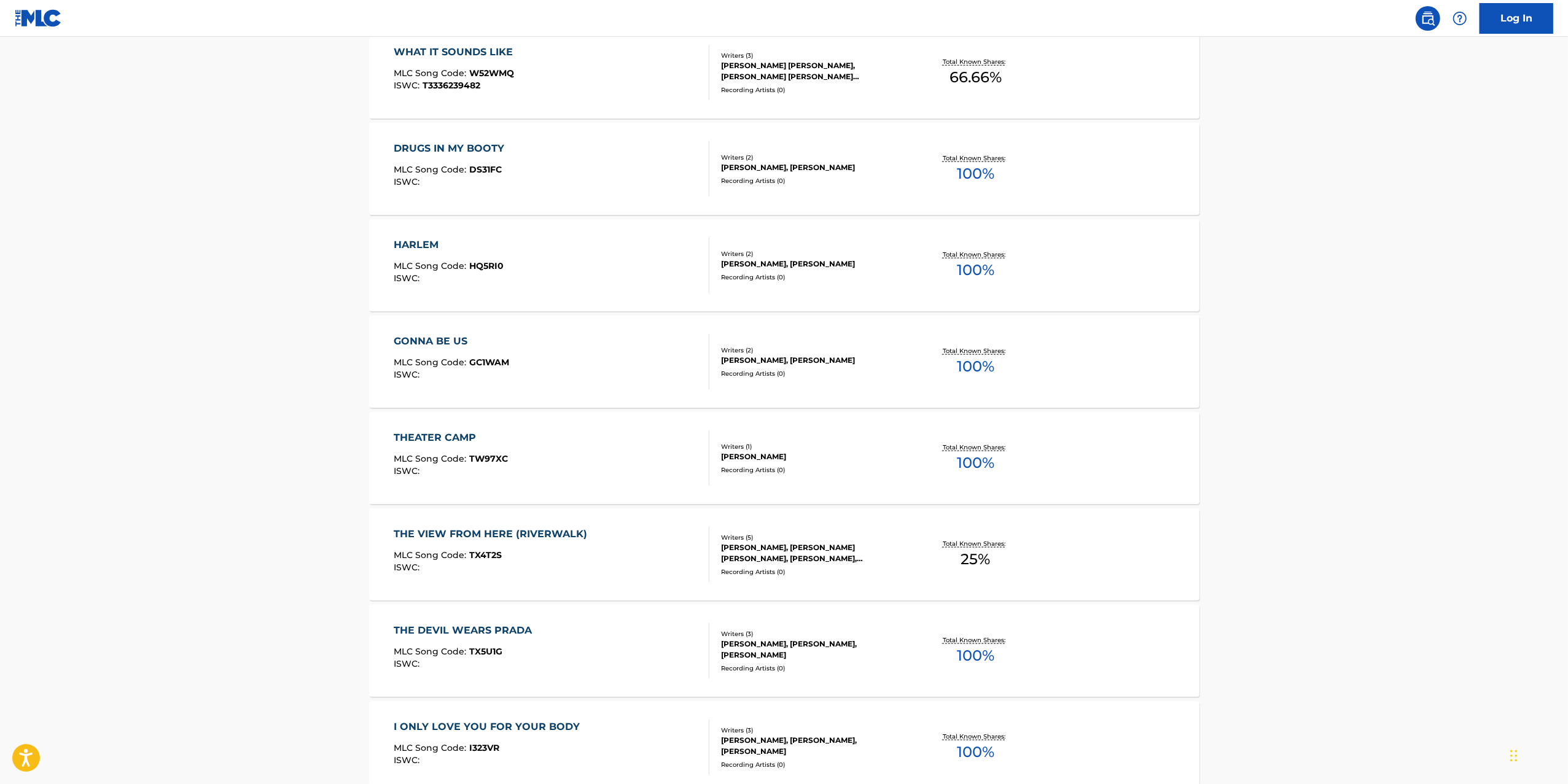
scroll to position [3413, 0]
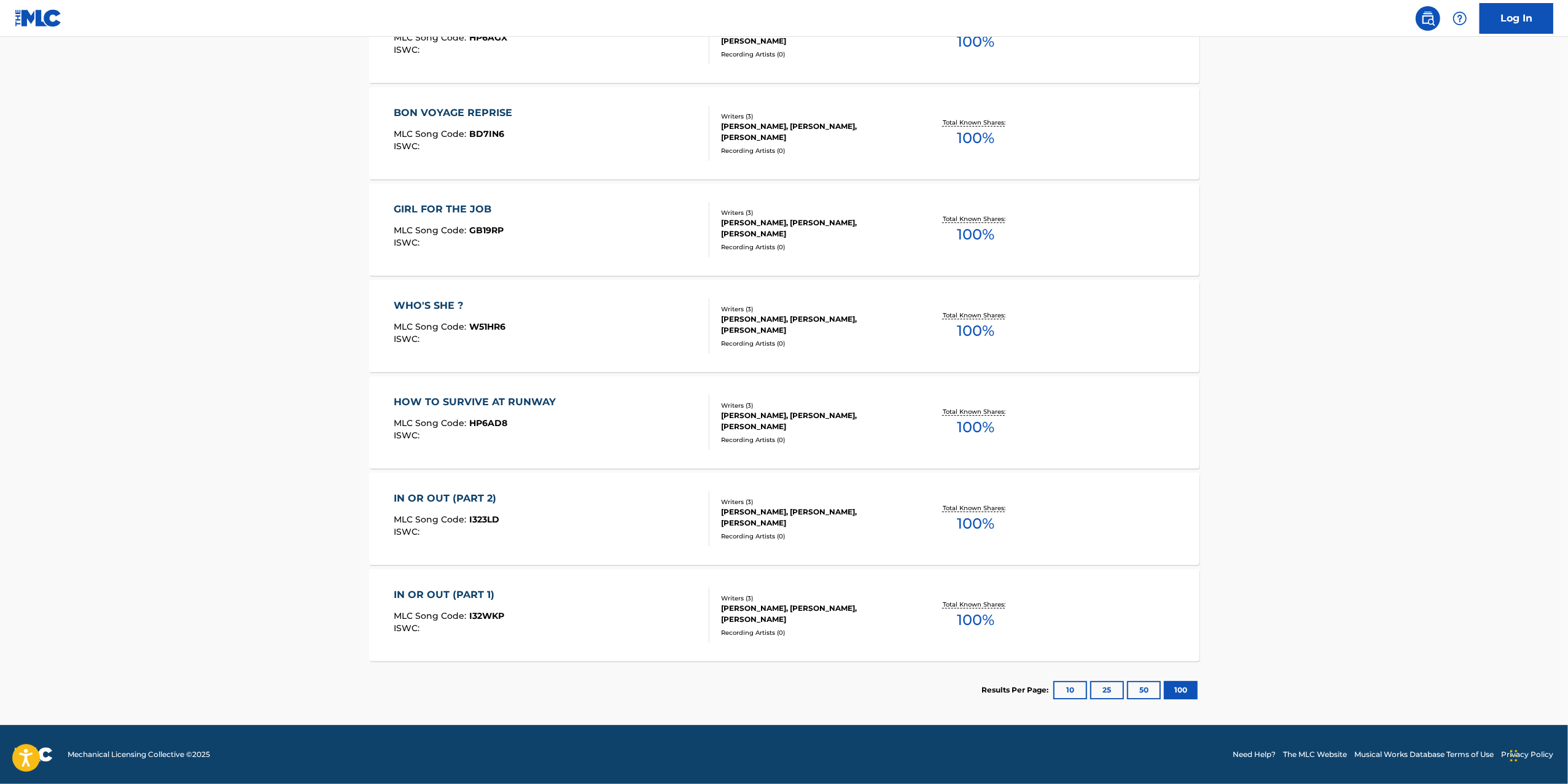
click at [1159, 684] on button "50" at bounding box center [1144, 690] width 34 height 19
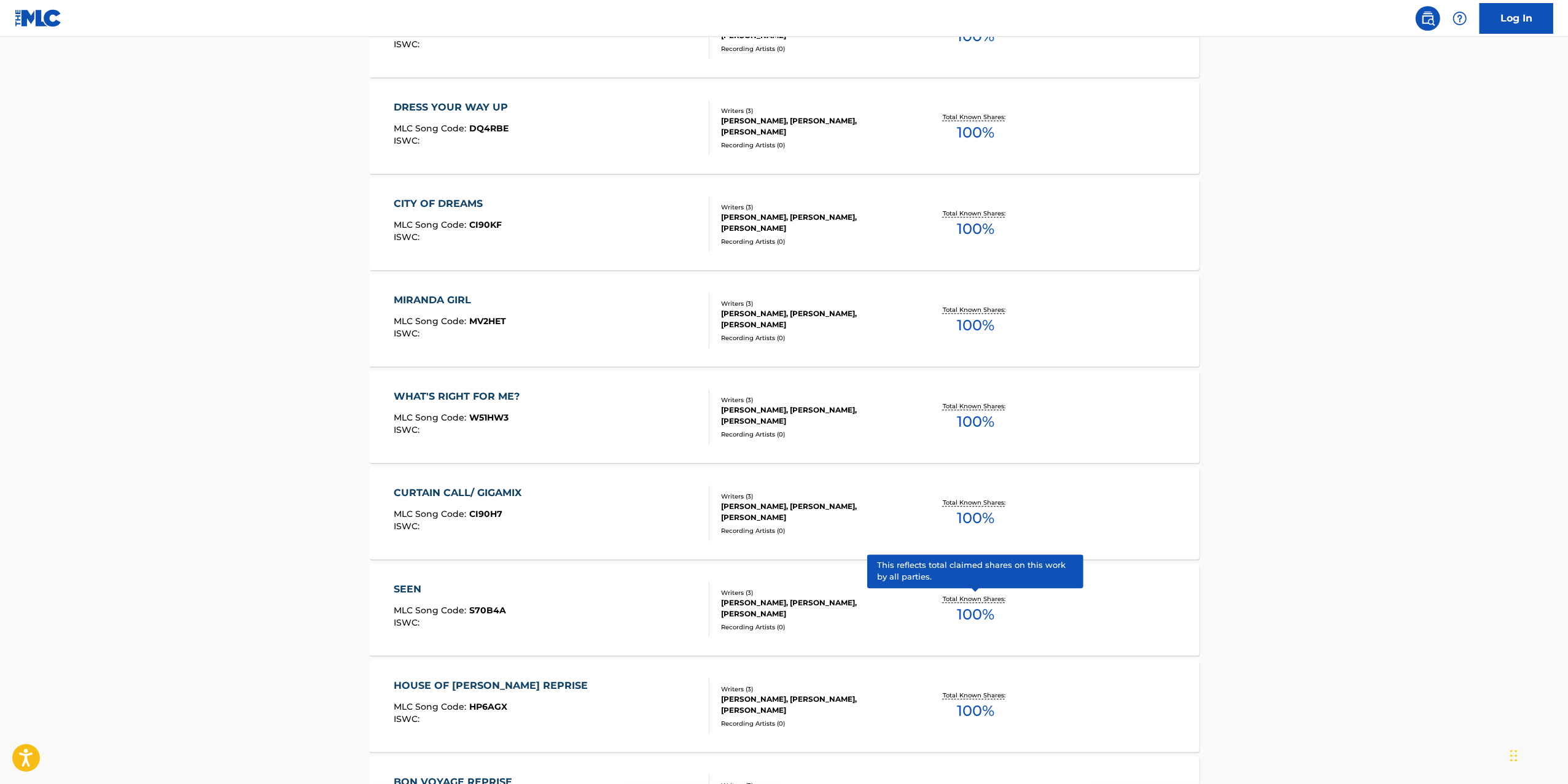
scroll to position [2216, 0]
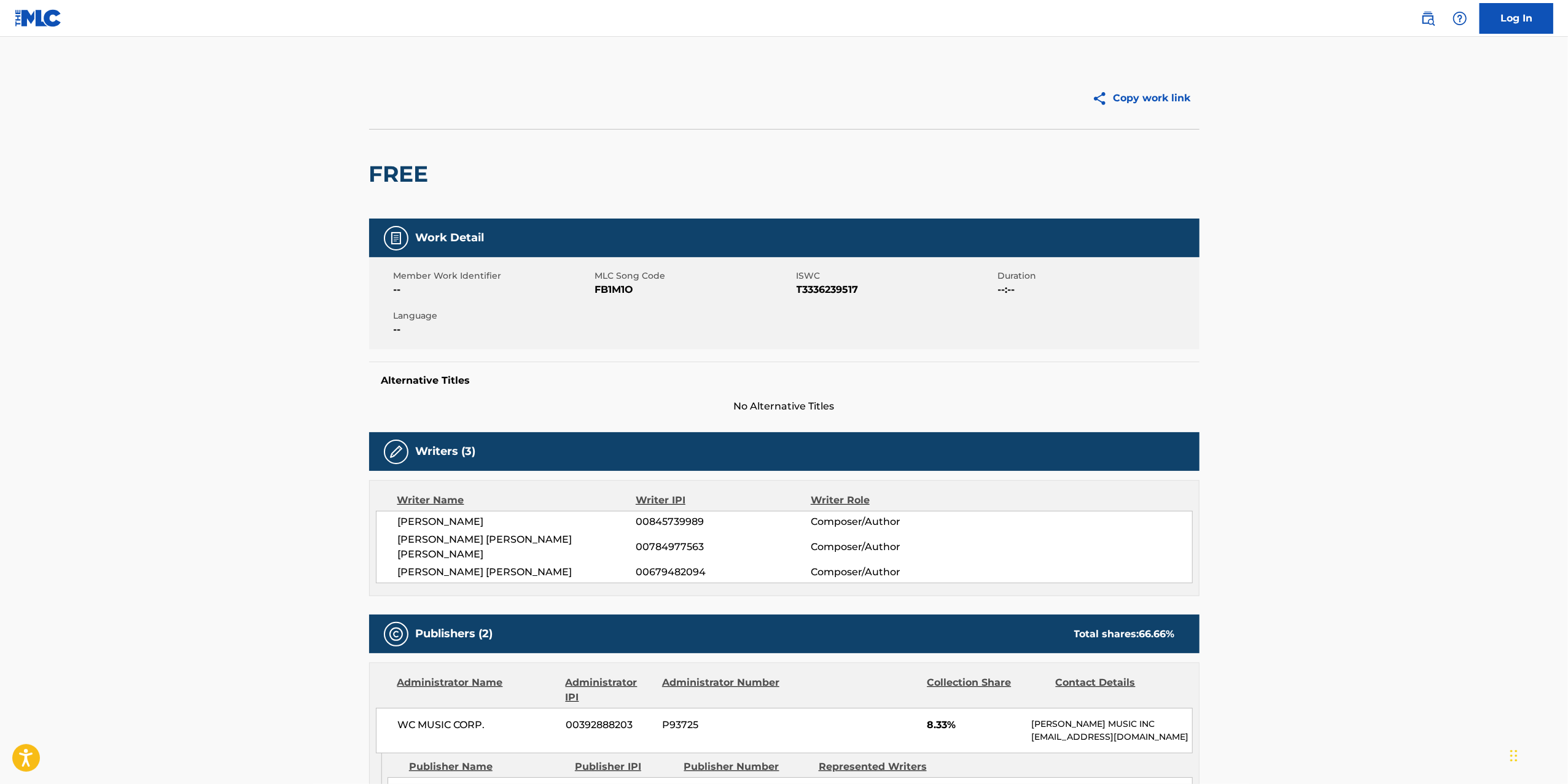
scroll to position [359, 0]
